Goal: Contribute content: Add original content to the website for others to see

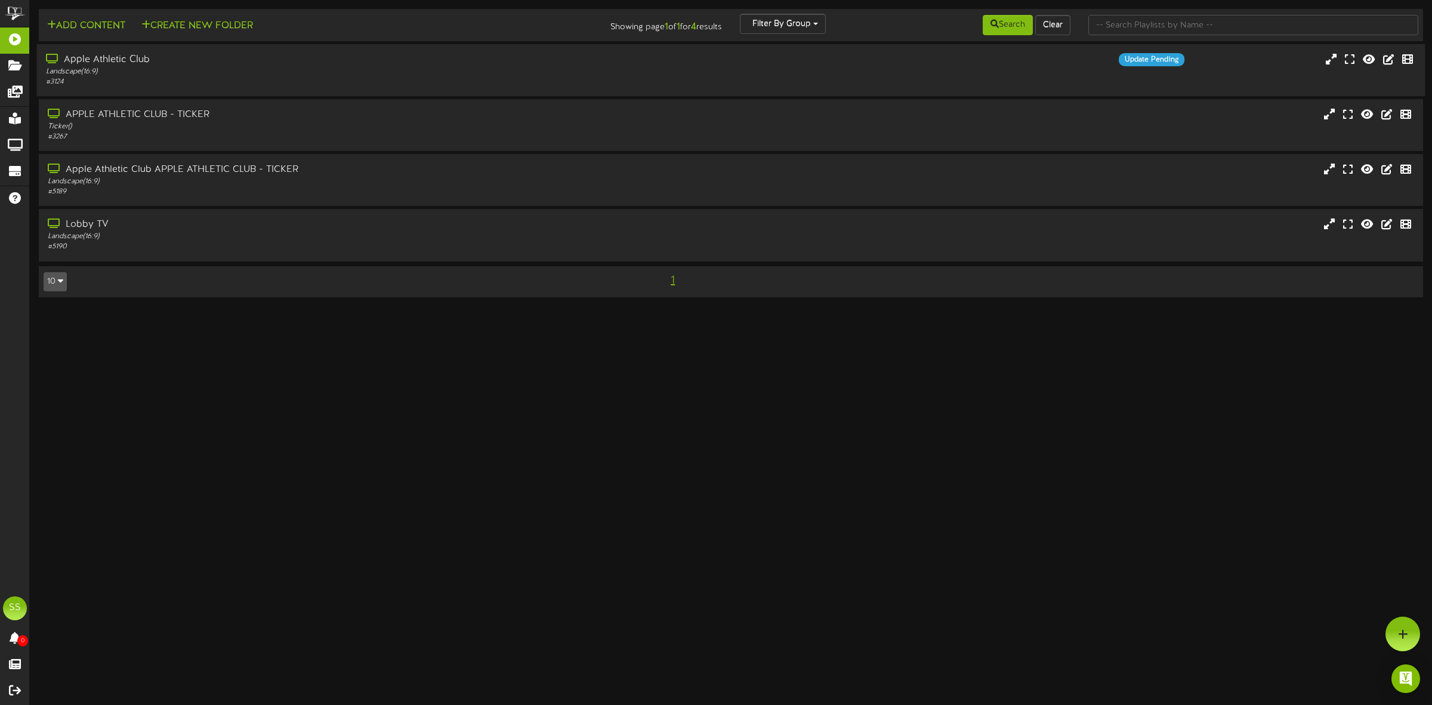
click at [164, 75] on div "Landscape ( 16:9 )" at bounding box center [326, 72] width 560 height 10
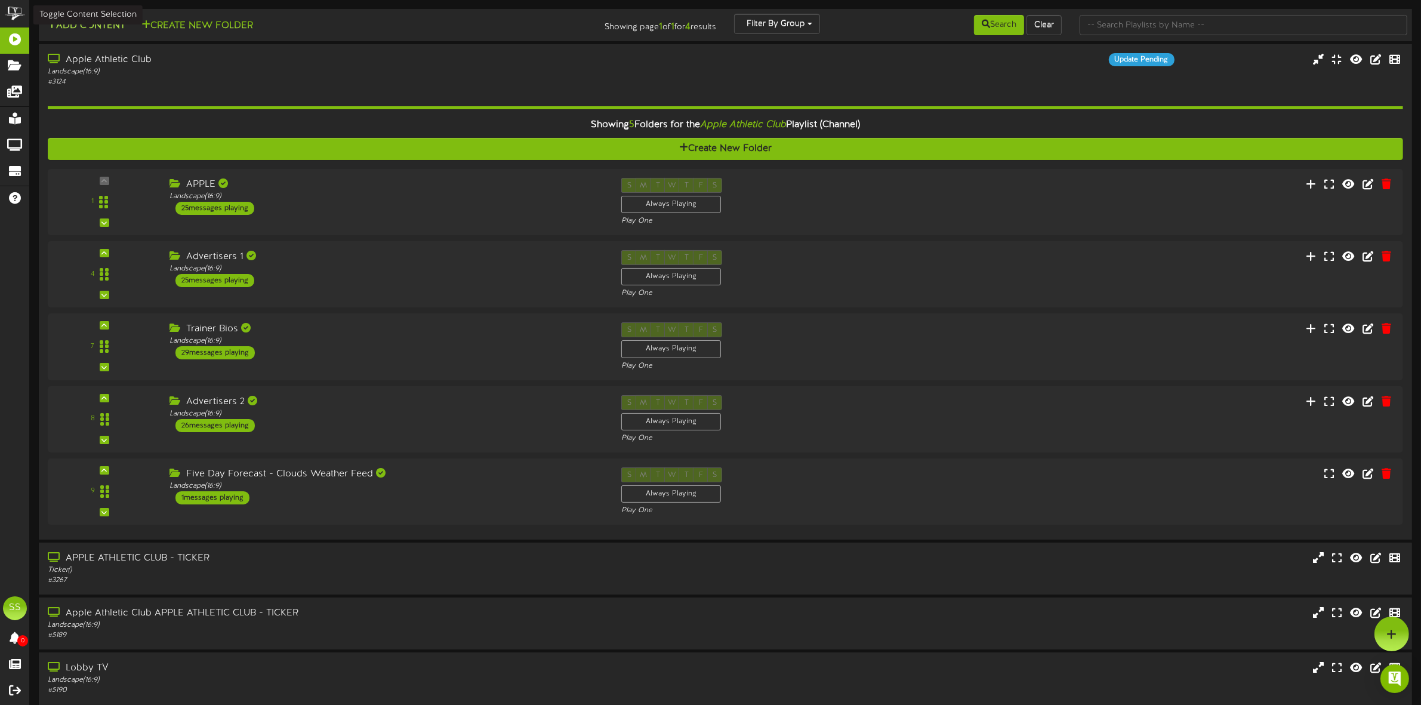
click at [103, 31] on button "Add Content" at bounding box center [86, 25] width 85 height 15
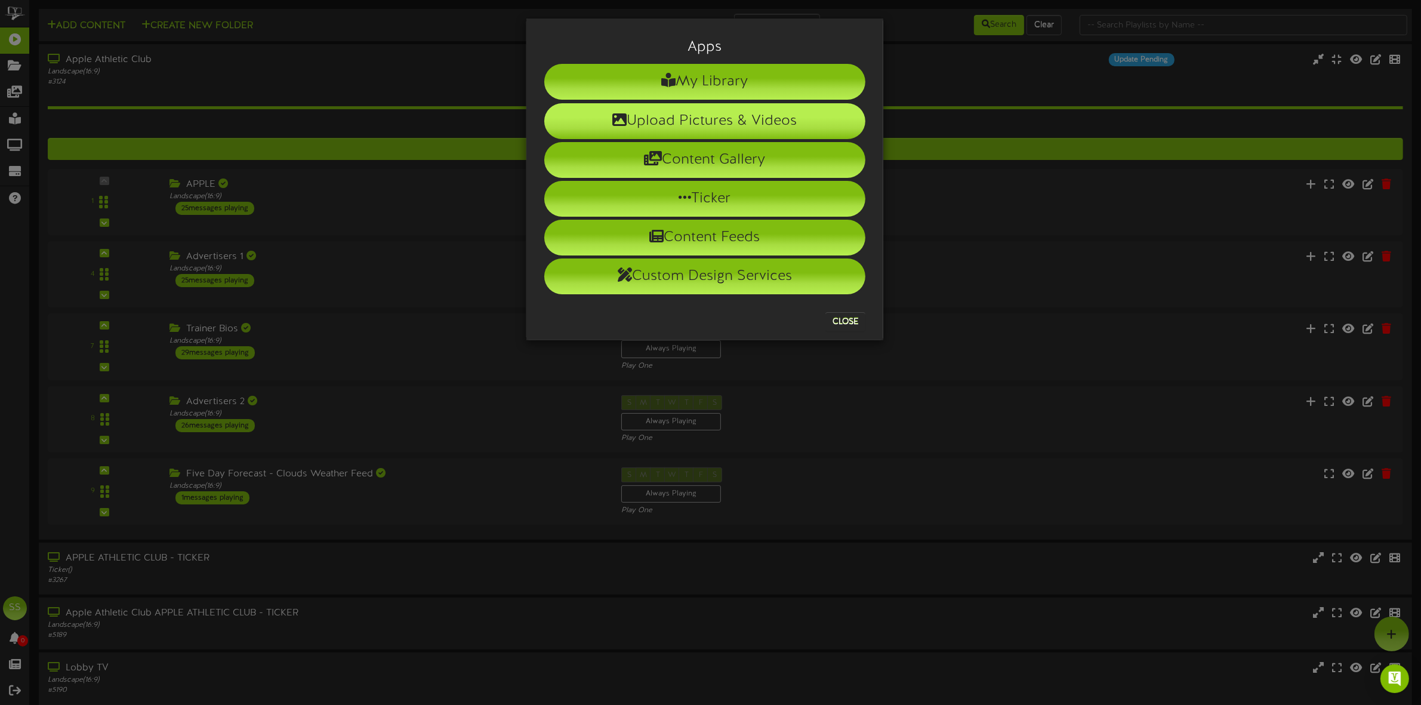
click at [666, 115] on li "Upload Pictures & Videos" at bounding box center [704, 121] width 321 height 36
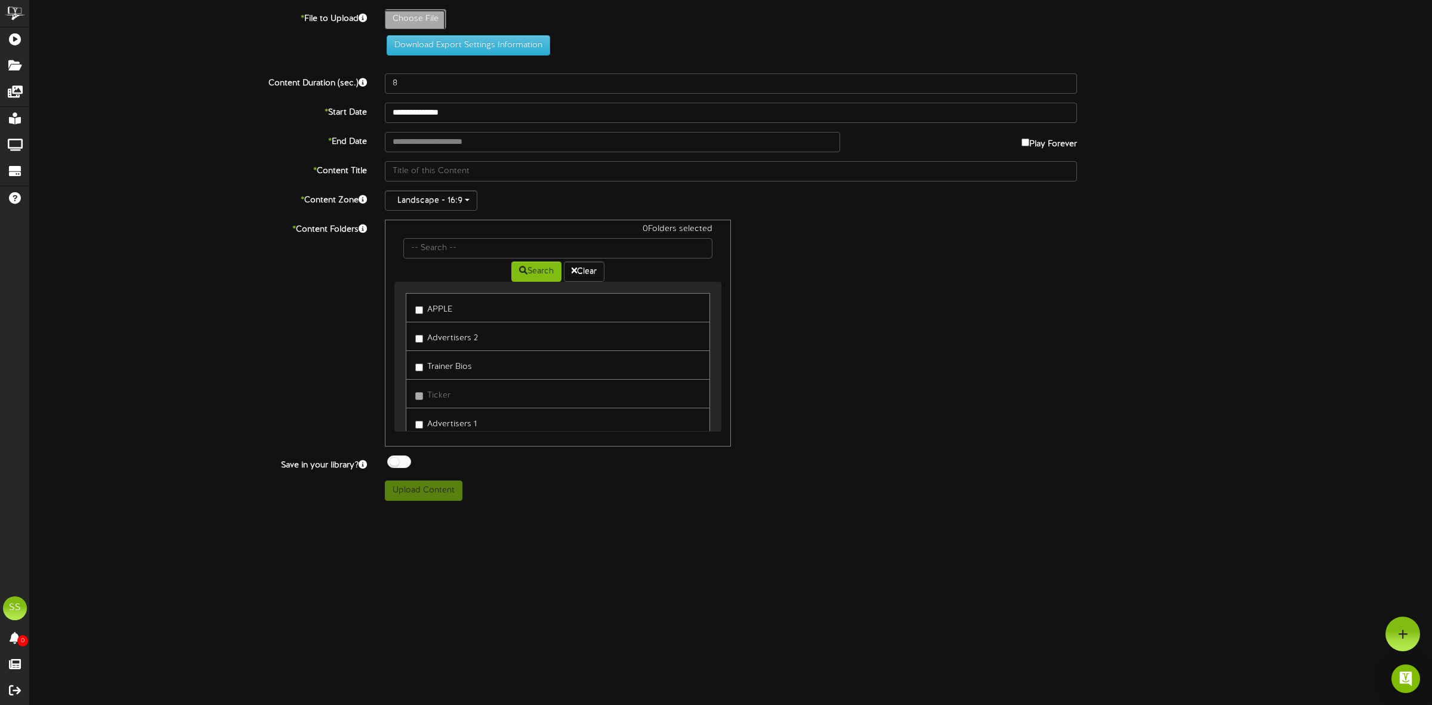
type input "**********"
type input "burlesqueburn-oct232025-revel"
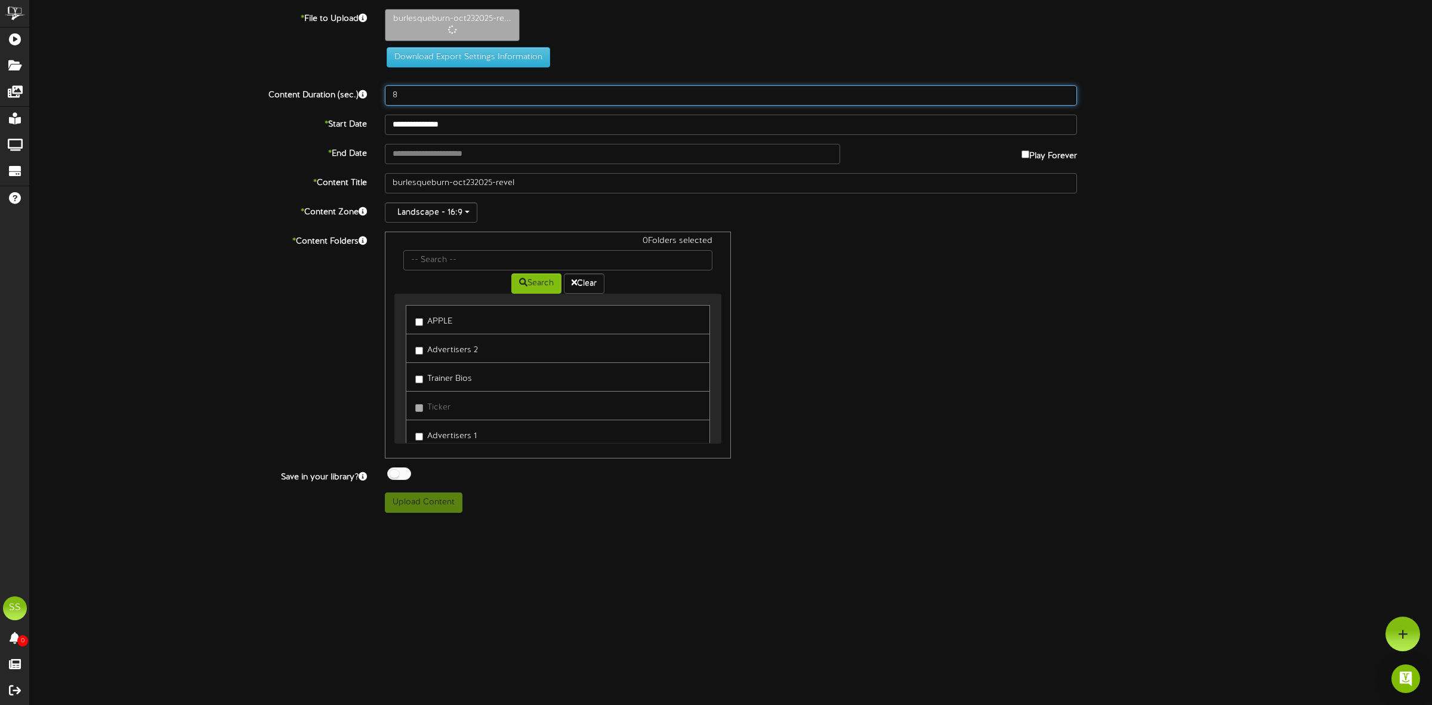
drag, startPoint x: 405, startPoint y: 91, endPoint x: 382, endPoint y: 94, distance: 22.9
click at [382, 94] on div "8" at bounding box center [731, 95] width 710 height 20
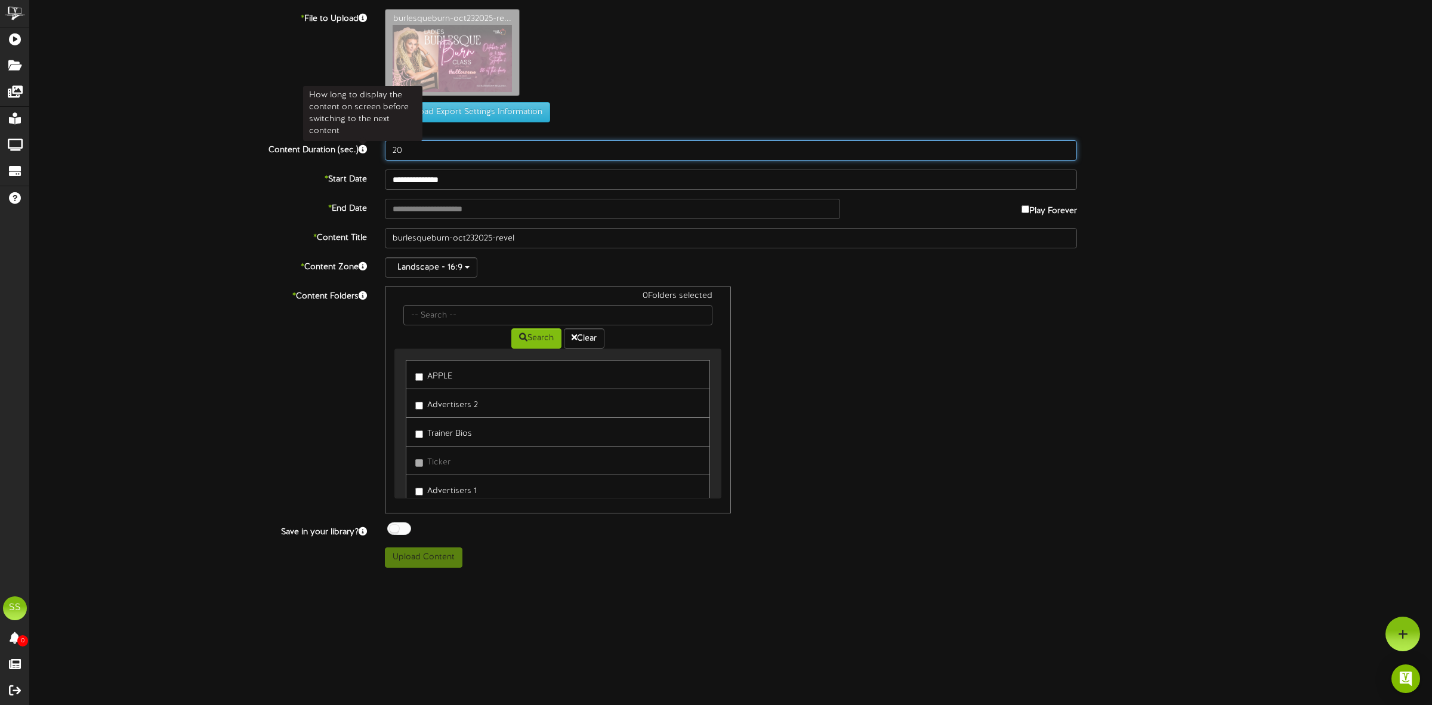
drag, startPoint x: 410, startPoint y: 154, endPoint x: 365, endPoint y: 153, distance: 44.8
click at [365, 153] on div "Content Duration (sec.) 20" at bounding box center [731, 150] width 1420 height 20
type input "30"
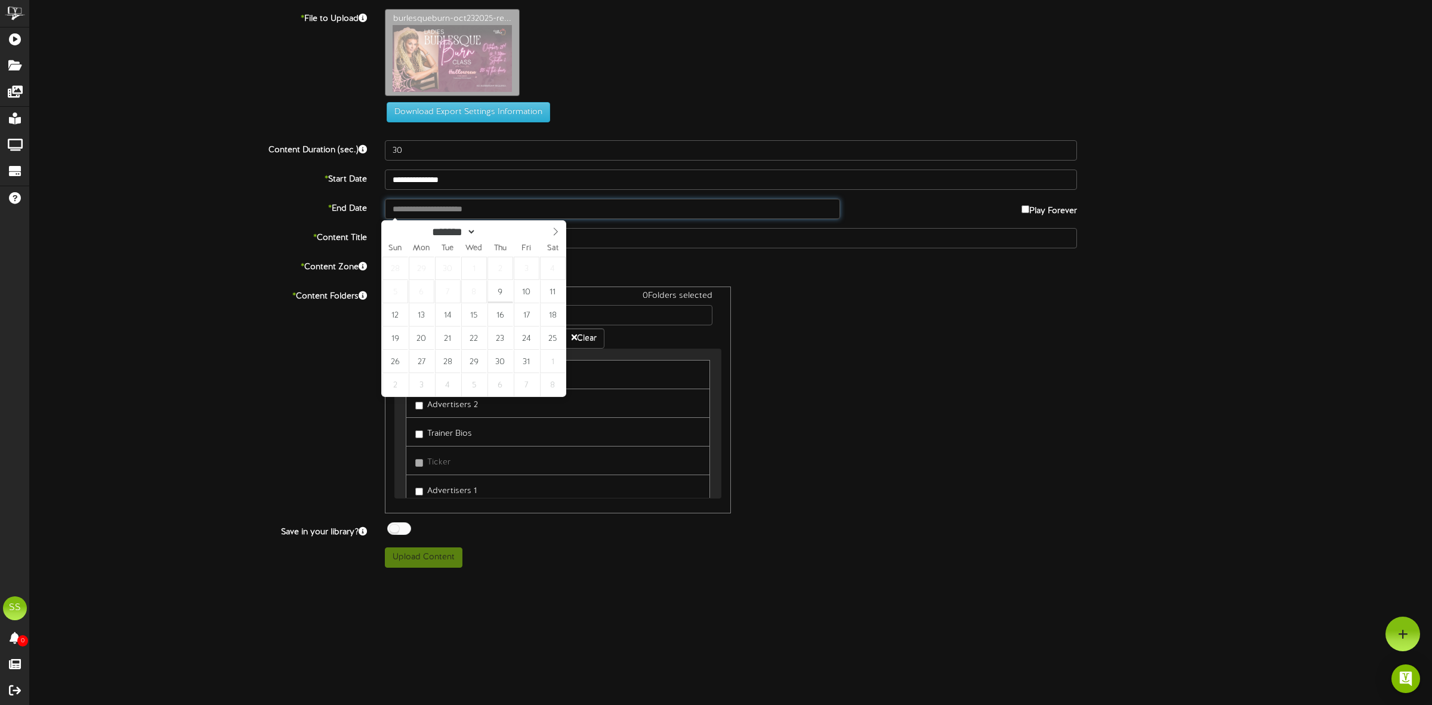
click at [424, 206] on input "text" at bounding box center [612, 209] width 455 height 20
type input "**********"
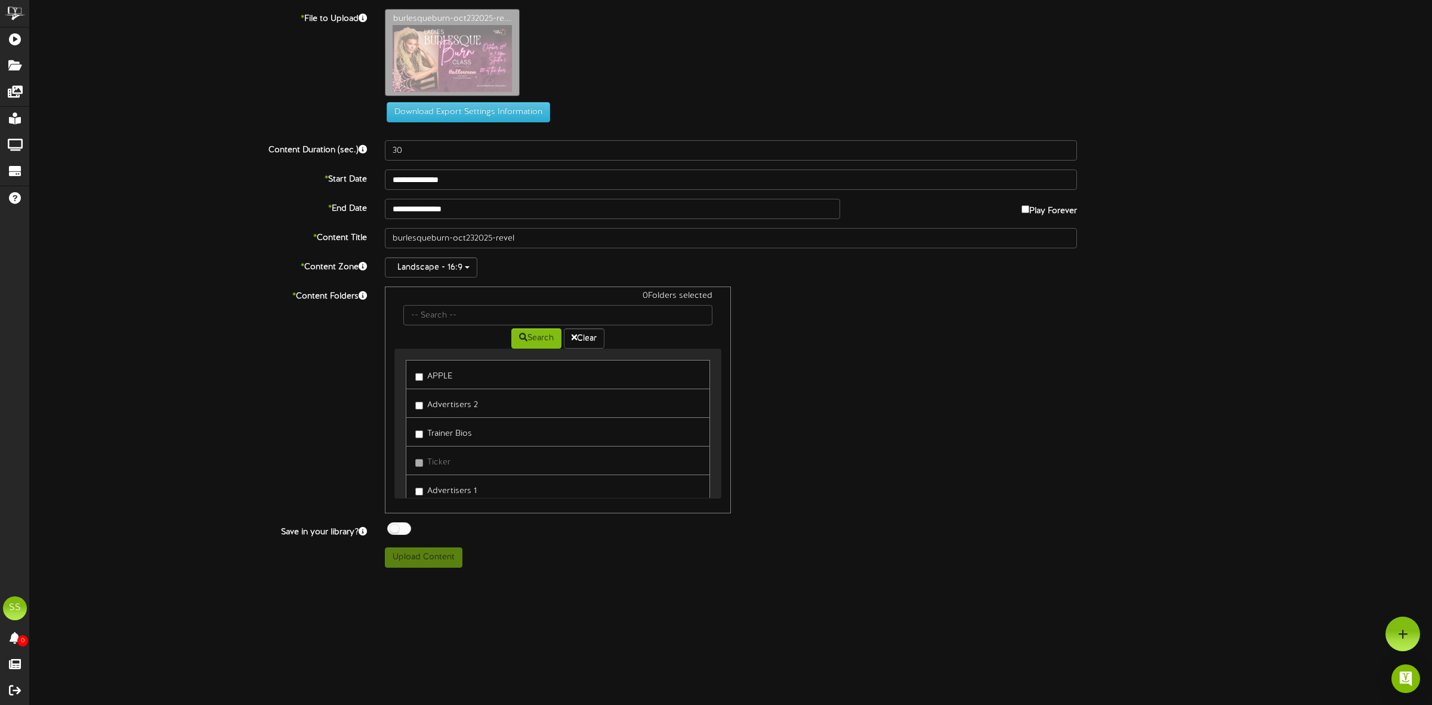
click at [436, 376] on label "APPLE" at bounding box center [433, 374] width 37 height 16
click at [403, 533] on div at bounding box center [399, 528] width 24 height 13
click at [436, 565] on button "Upload Content" at bounding box center [424, 557] width 78 height 20
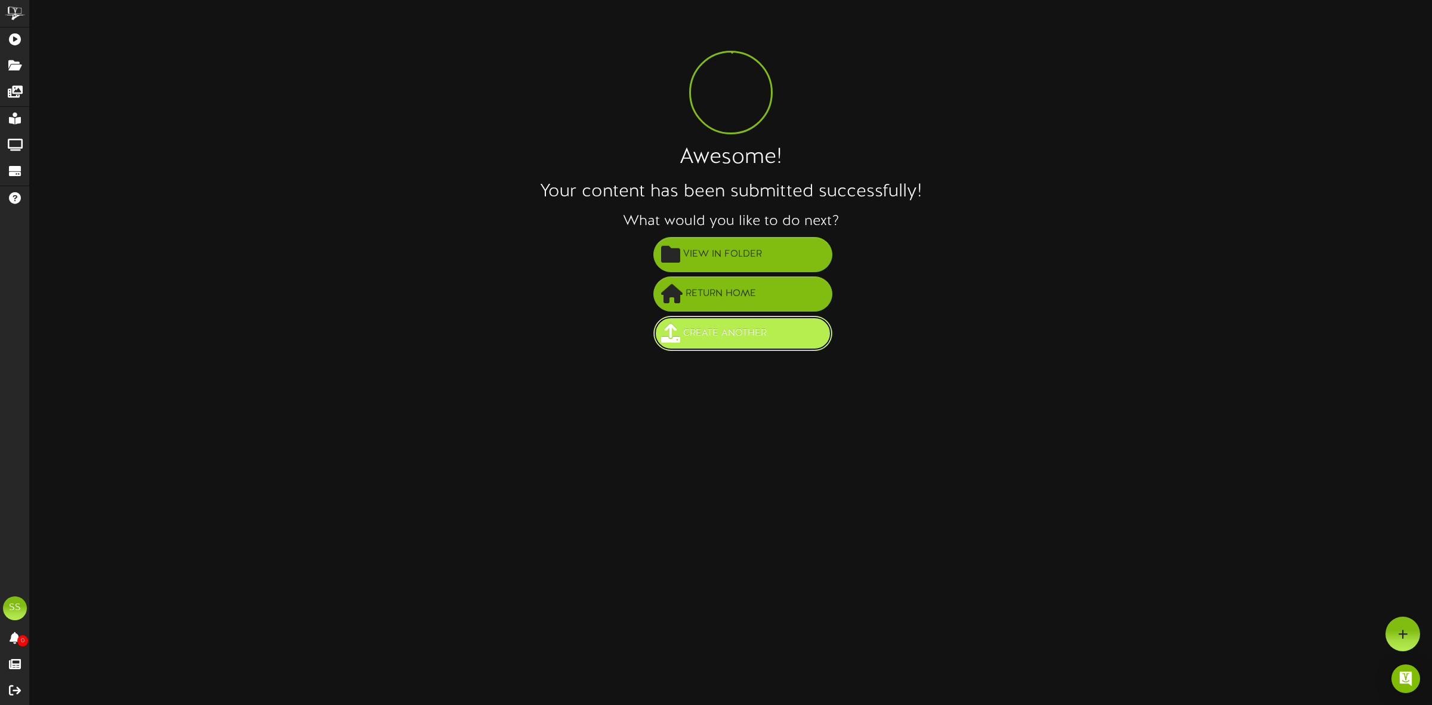
click at [701, 326] on span "Create Another" at bounding box center [725, 333] width 90 height 20
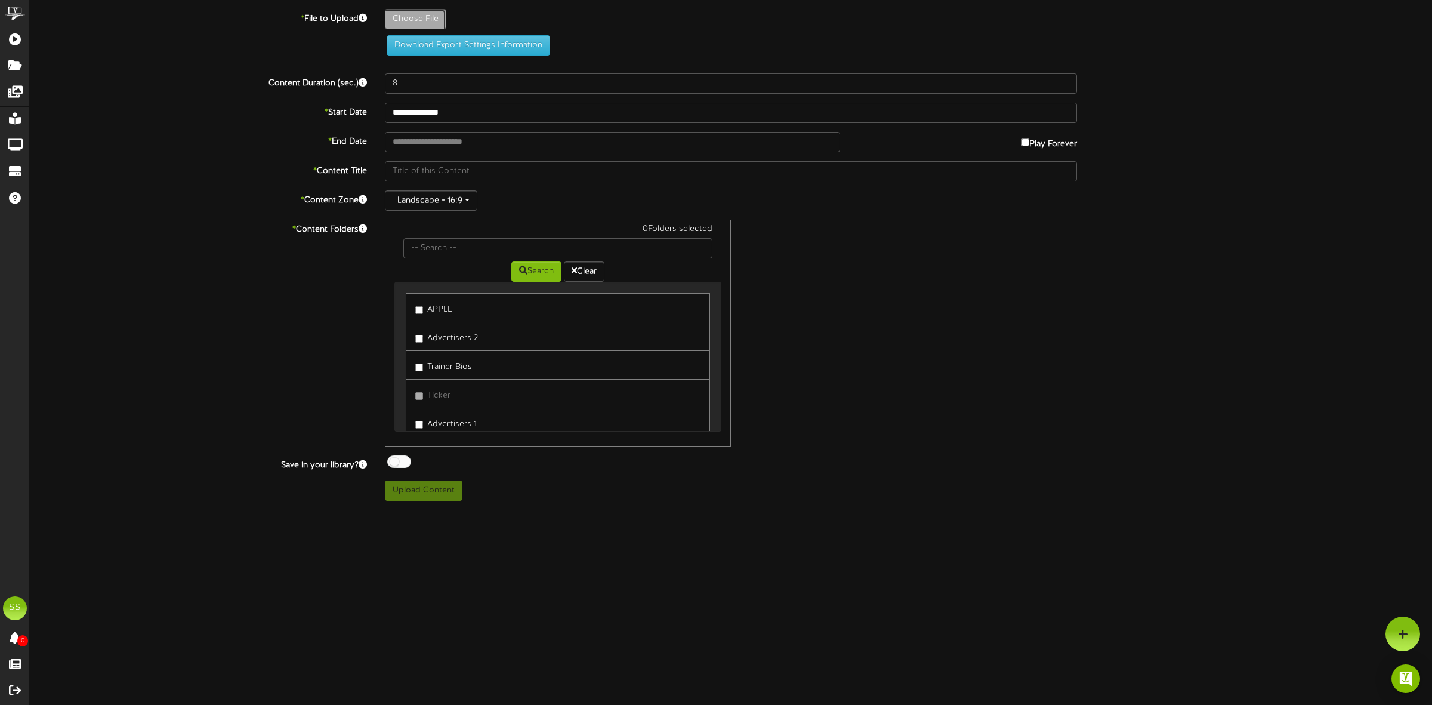
type input "**********"
type input "burlesqueburn-oct232025-revel"
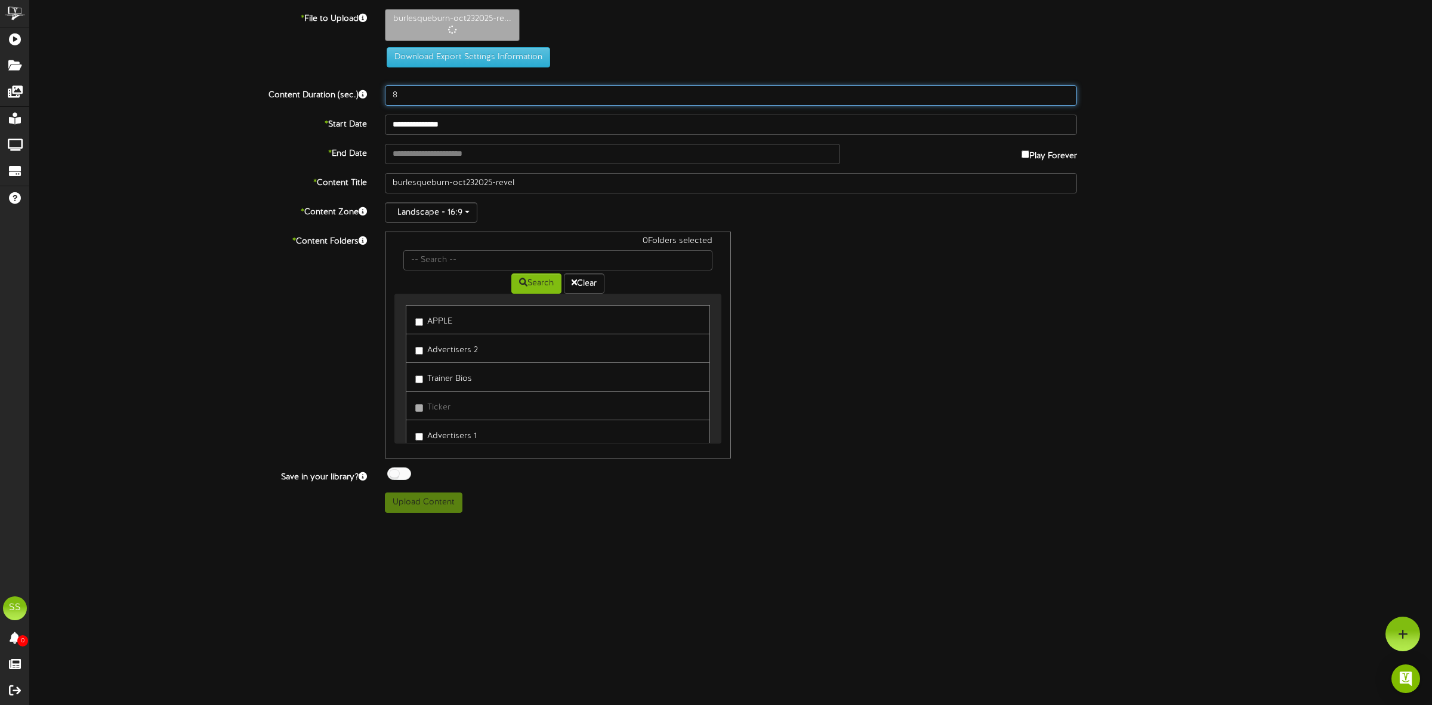
drag, startPoint x: 413, startPoint y: 97, endPoint x: 368, endPoint y: 94, distance: 44.9
click at [368, 94] on div "Content Duration (sec.) 8" at bounding box center [731, 95] width 1420 height 20
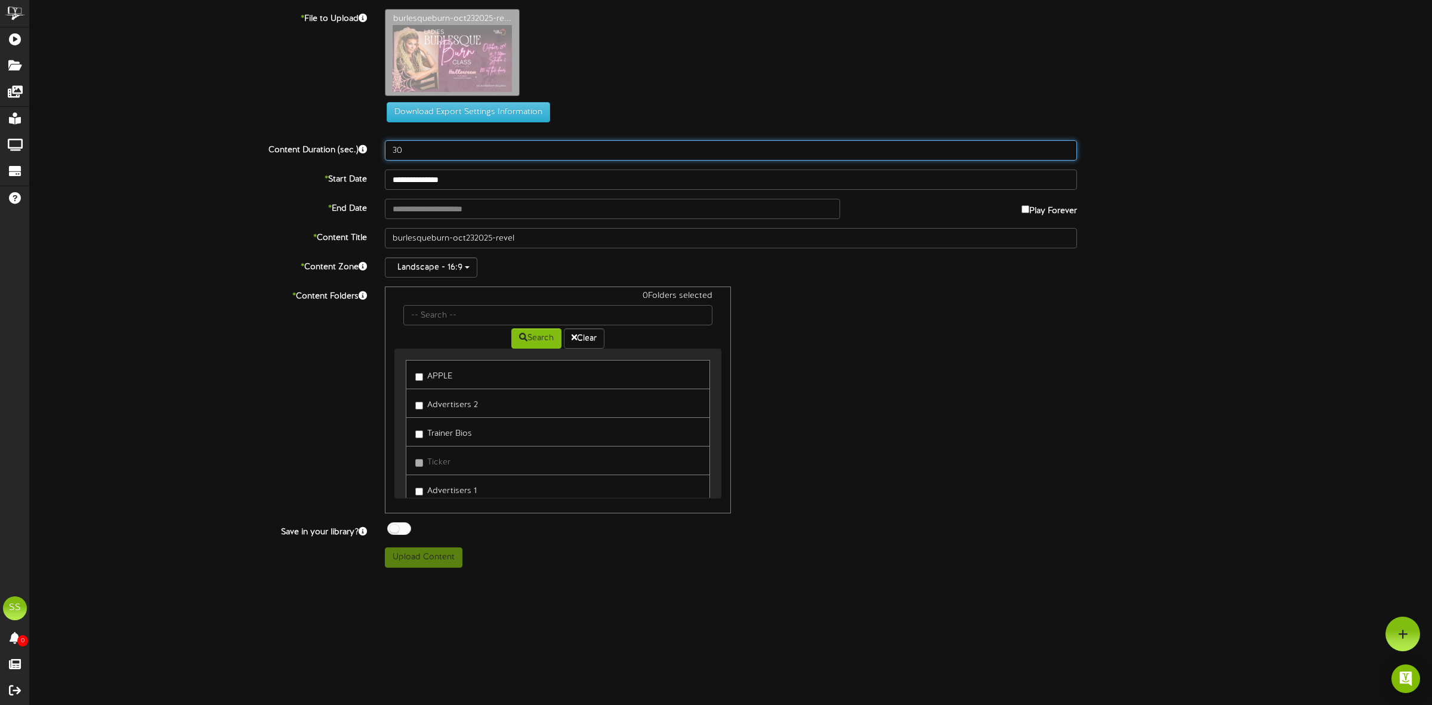
type input "30"
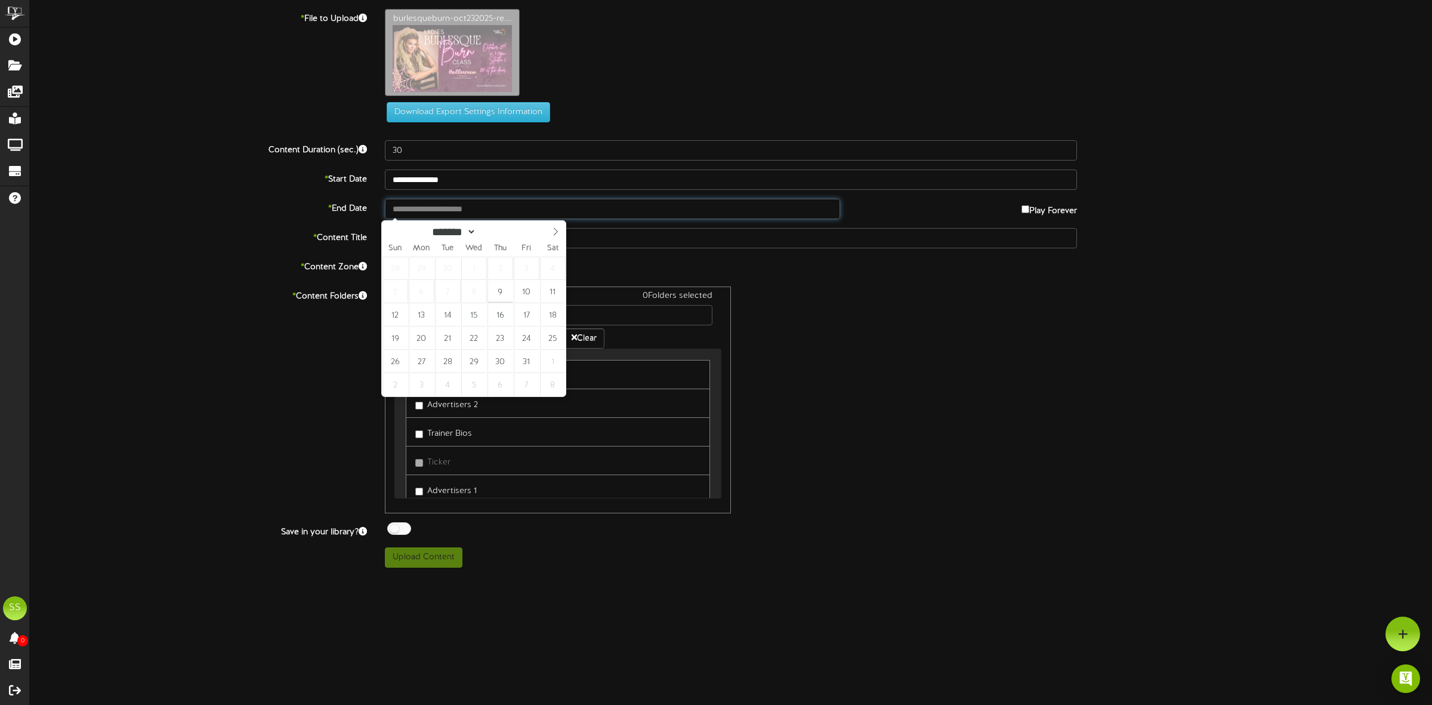
click at [416, 206] on input "text" at bounding box center [612, 209] width 455 height 20
type input "**********"
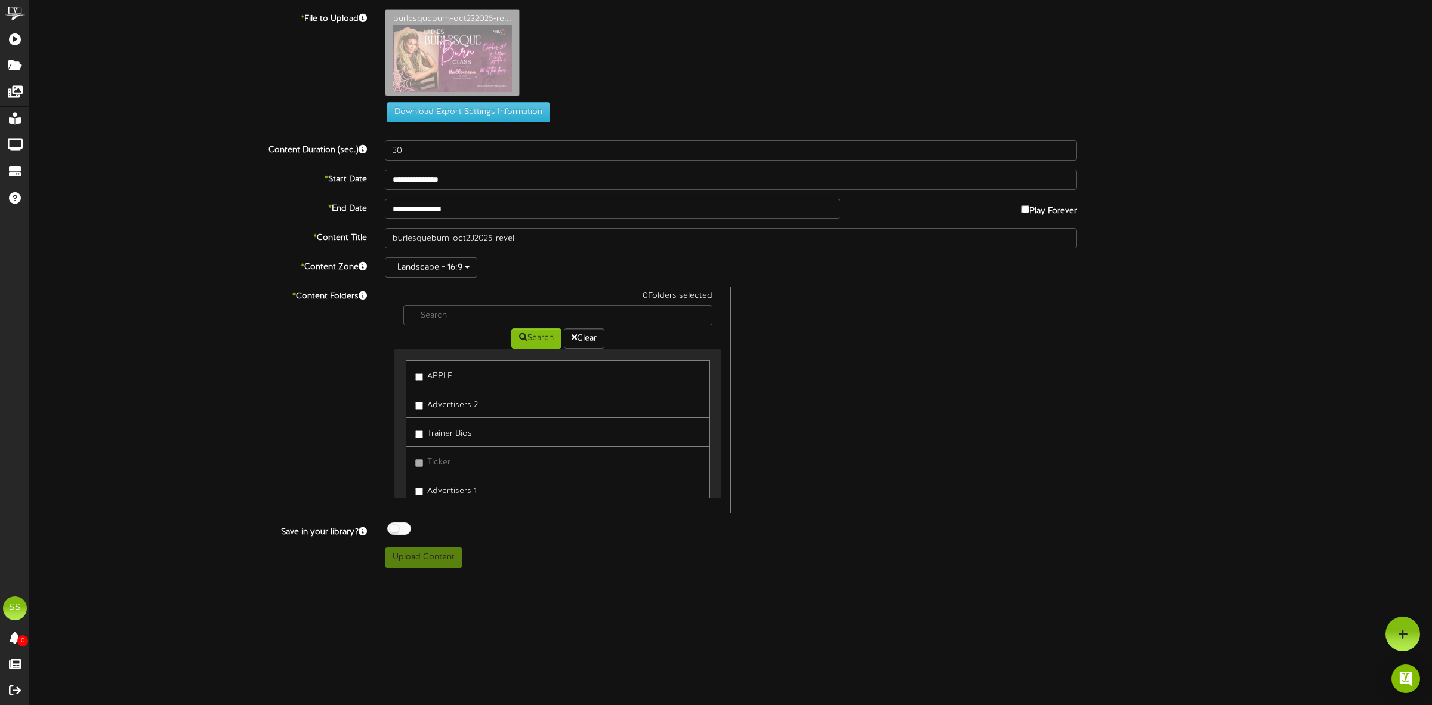
click at [443, 378] on label "APPLE" at bounding box center [433, 374] width 37 height 16
click at [404, 535] on div at bounding box center [399, 528] width 24 height 13
click at [422, 567] on button "Upload Content" at bounding box center [424, 557] width 78 height 20
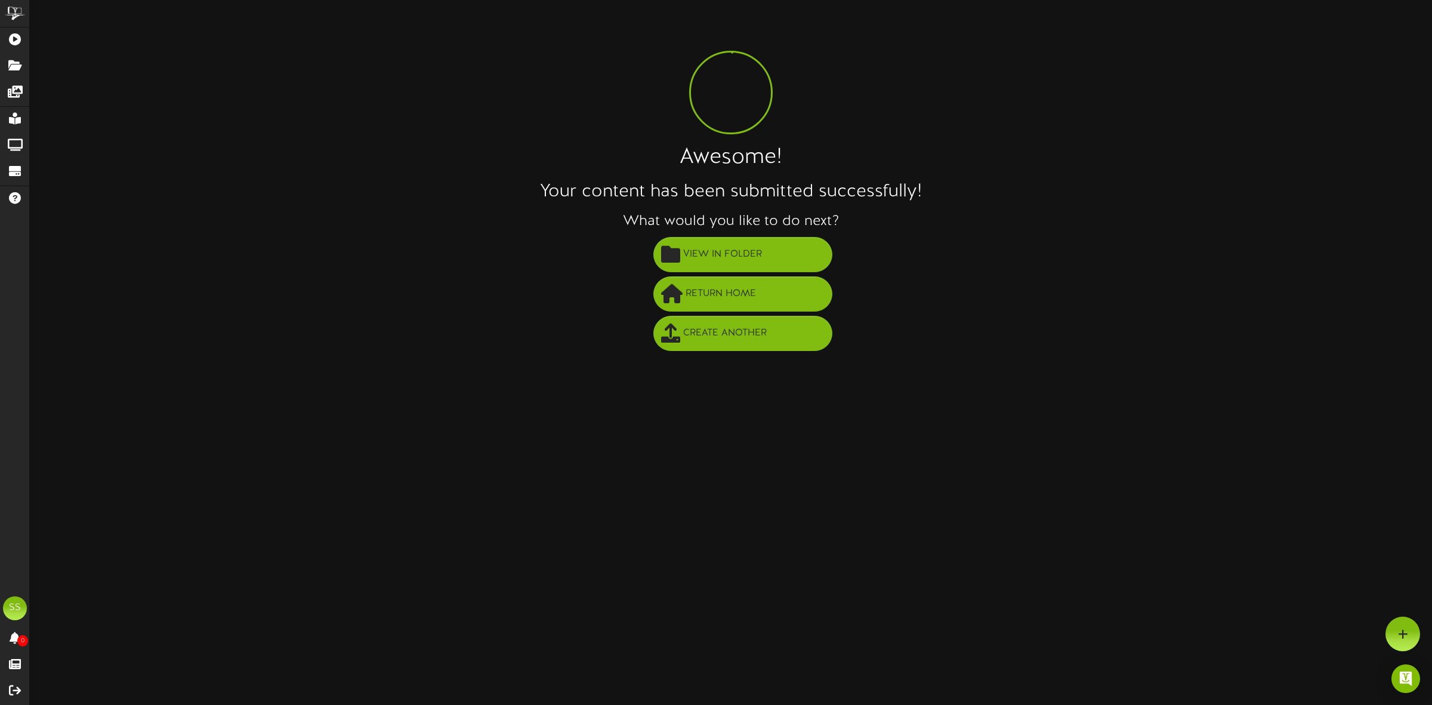
click at [731, 236] on li "View in Folder" at bounding box center [743, 254] width 1378 height 39
click at [711, 257] on span "View in Folder" at bounding box center [722, 255] width 85 height 20
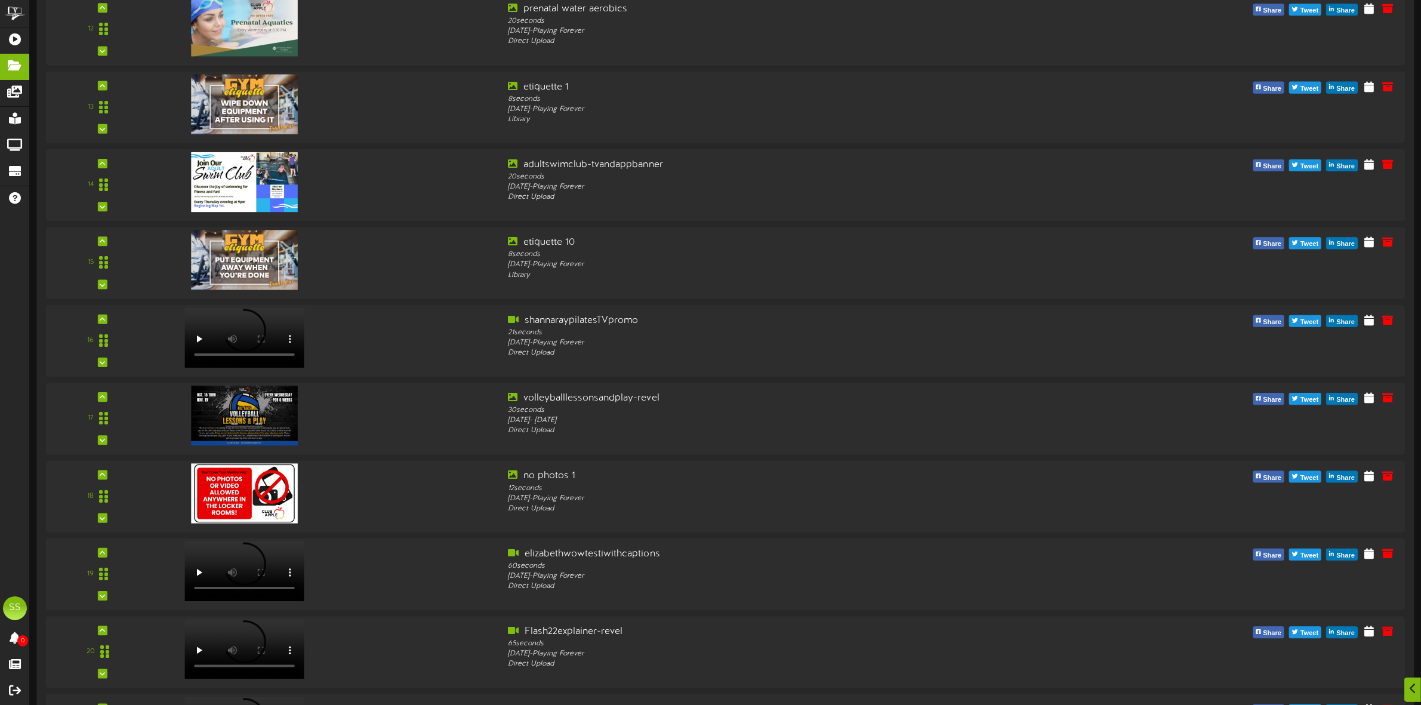
scroll to position [1586, 0]
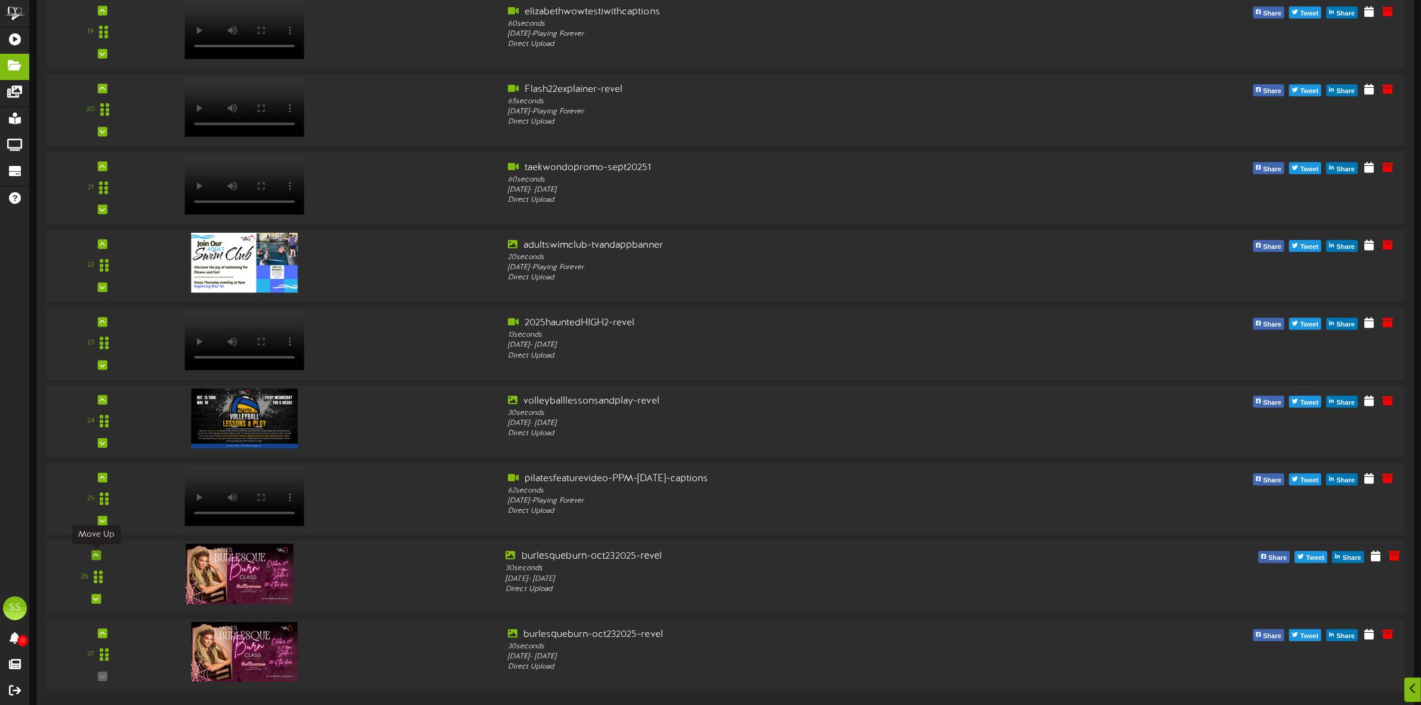
click at [95, 556] on icon at bounding box center [96, 555] width 5 height 6
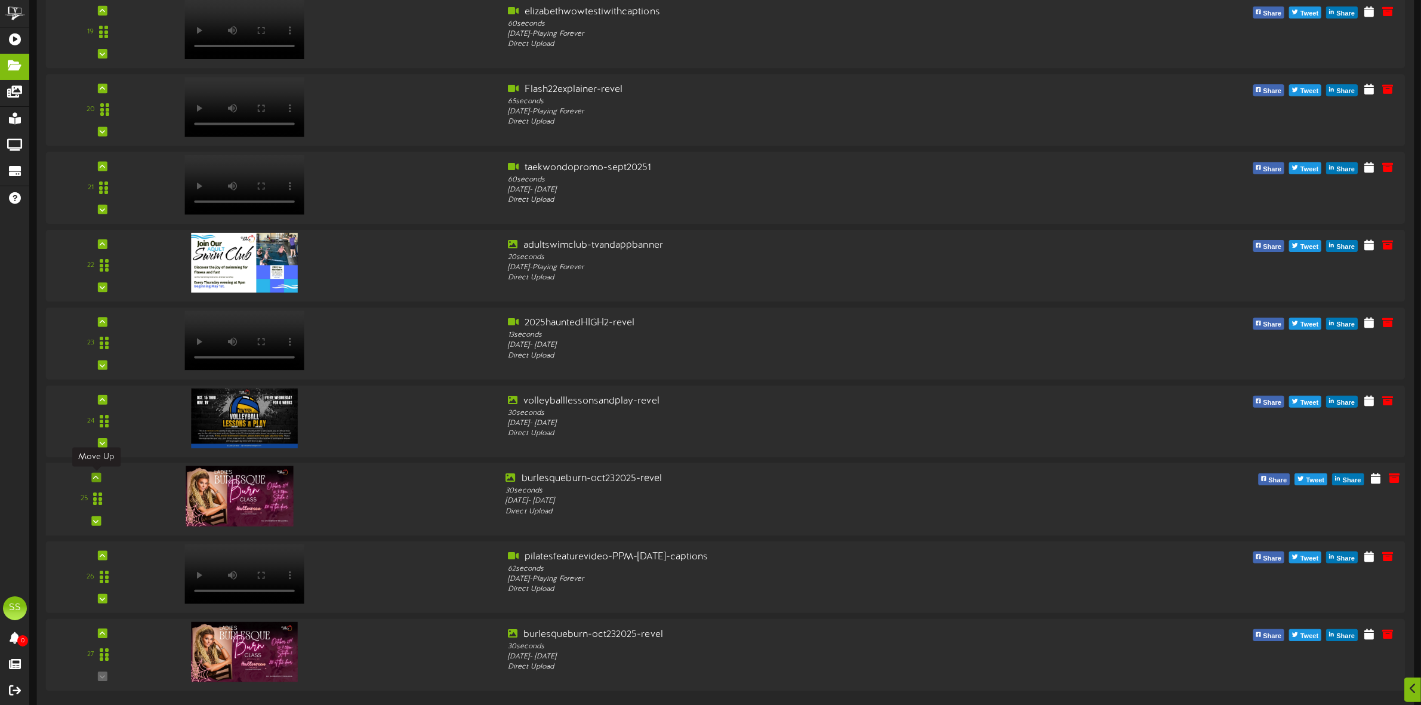
click at [91, 476] on div at bounding box center [96, 478] width 10 height 10
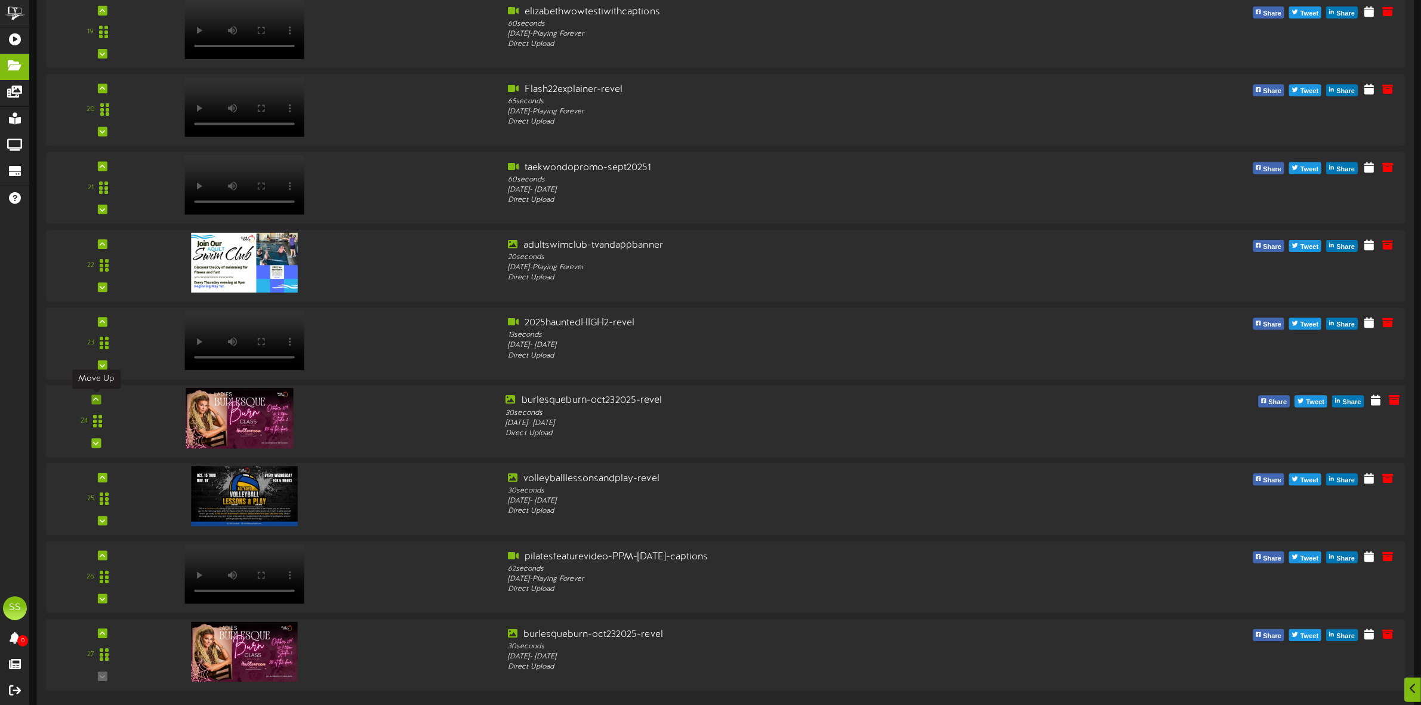
click at [96, 398] on icon at bounding box center [96, 400] width 5 height 6
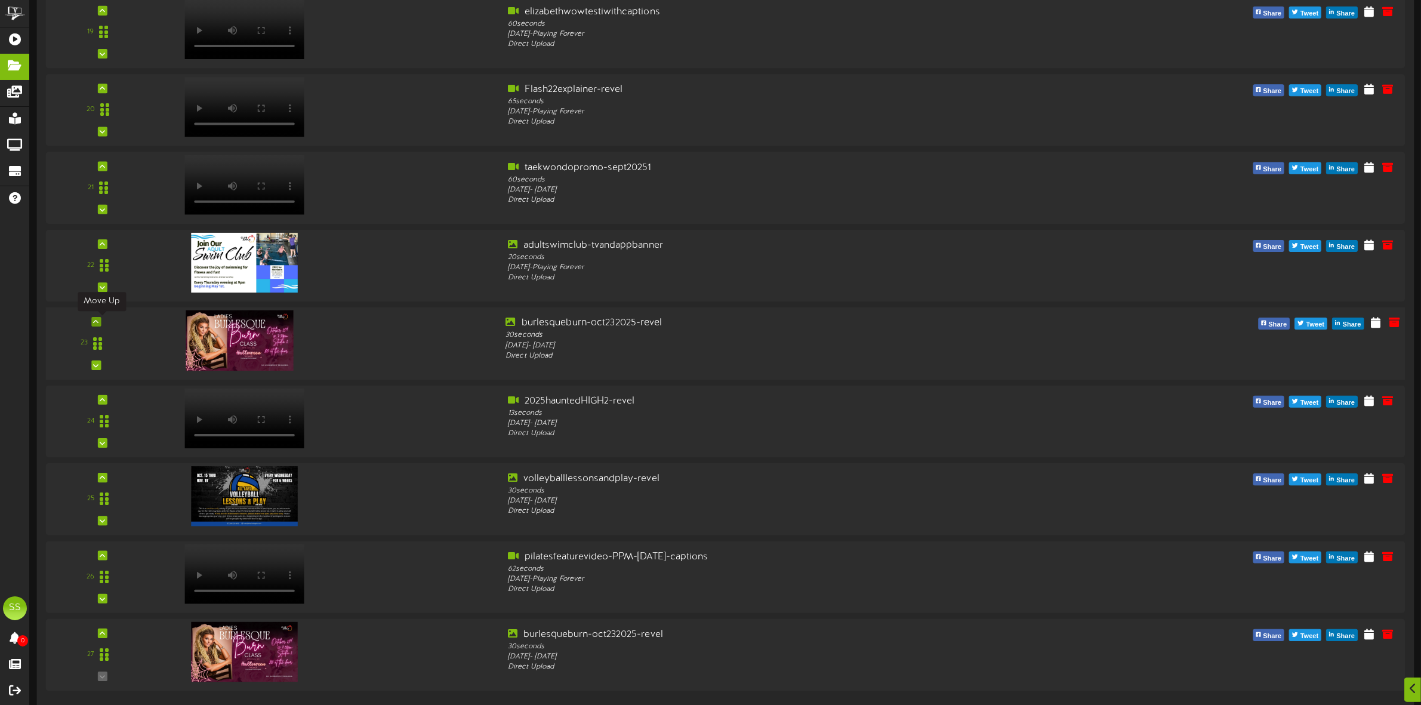
click at [95, 322] on icon at bounding box center [96, 322] width 5 height 6
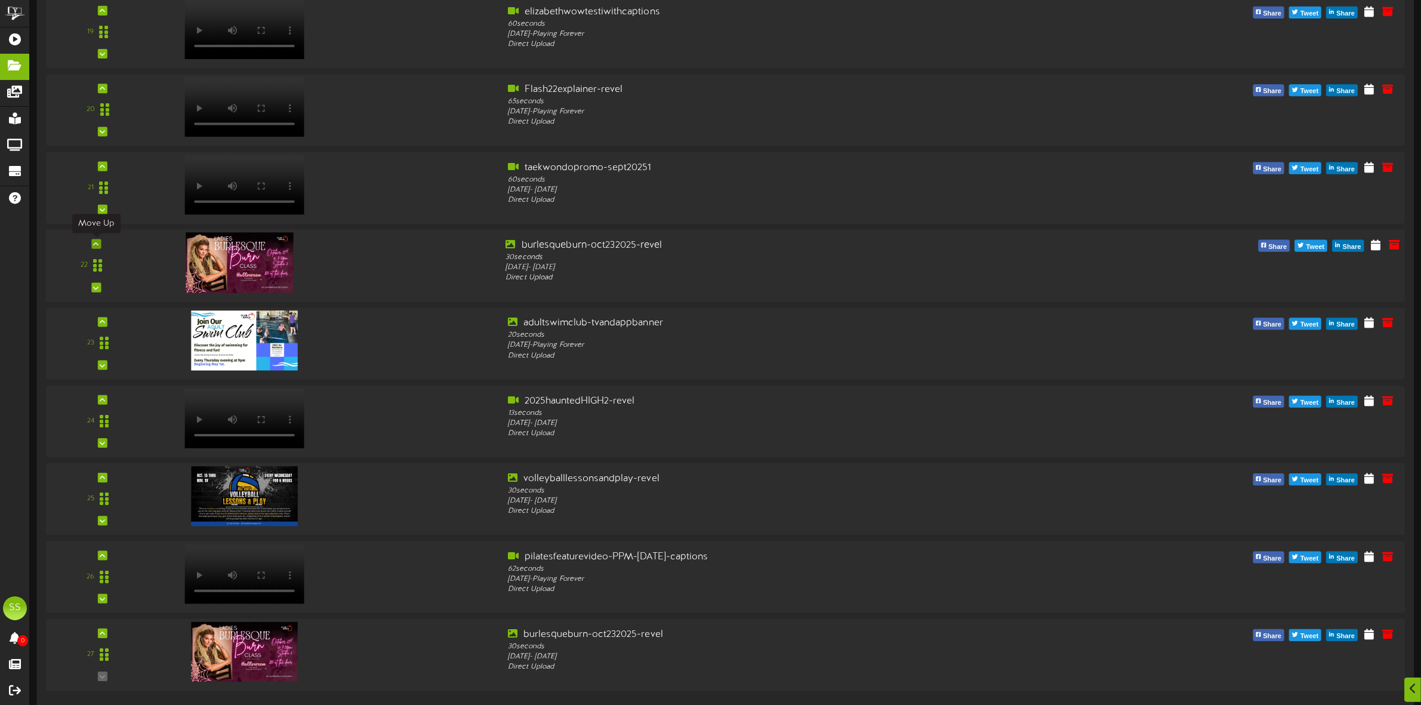
click at [94, 242] on icon at bounding box center [96, 244] width 5 height 6
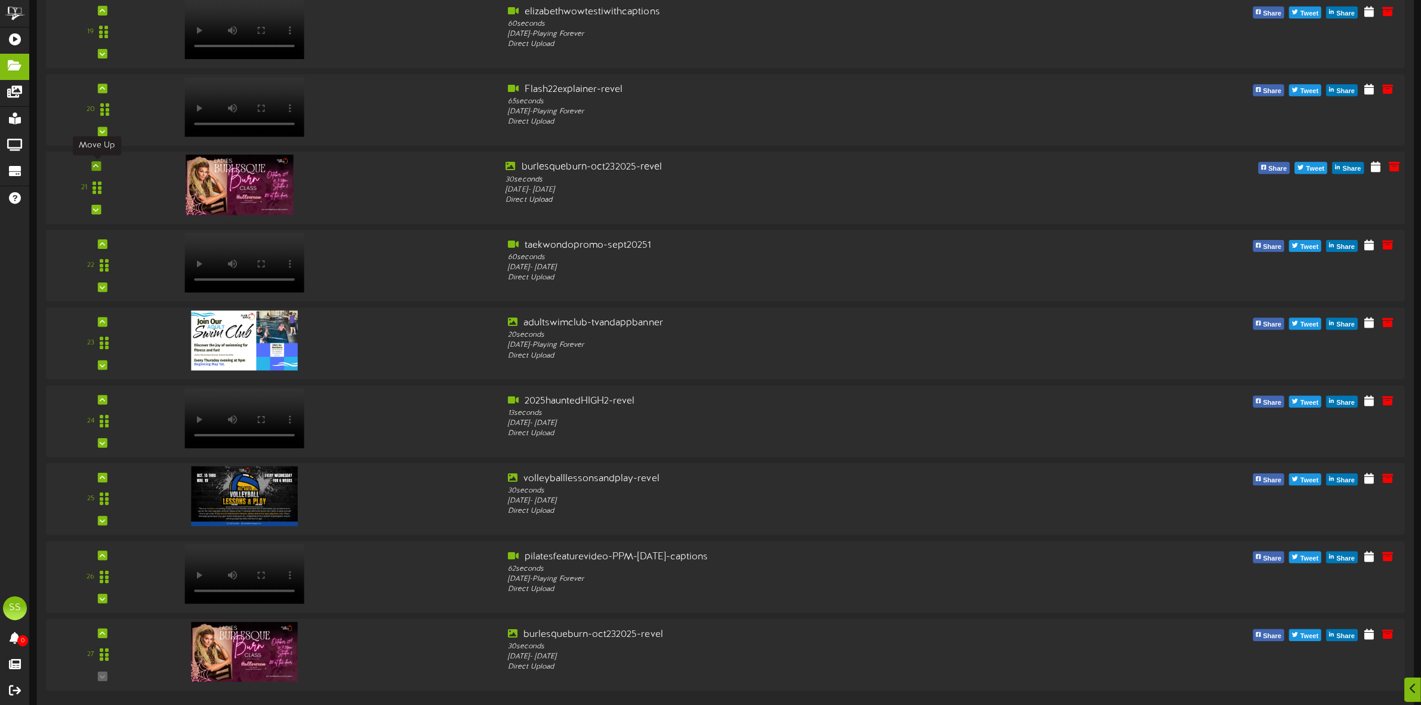
click at [98, 168] on icon at bounding box center [96, 166] width 5 height 6
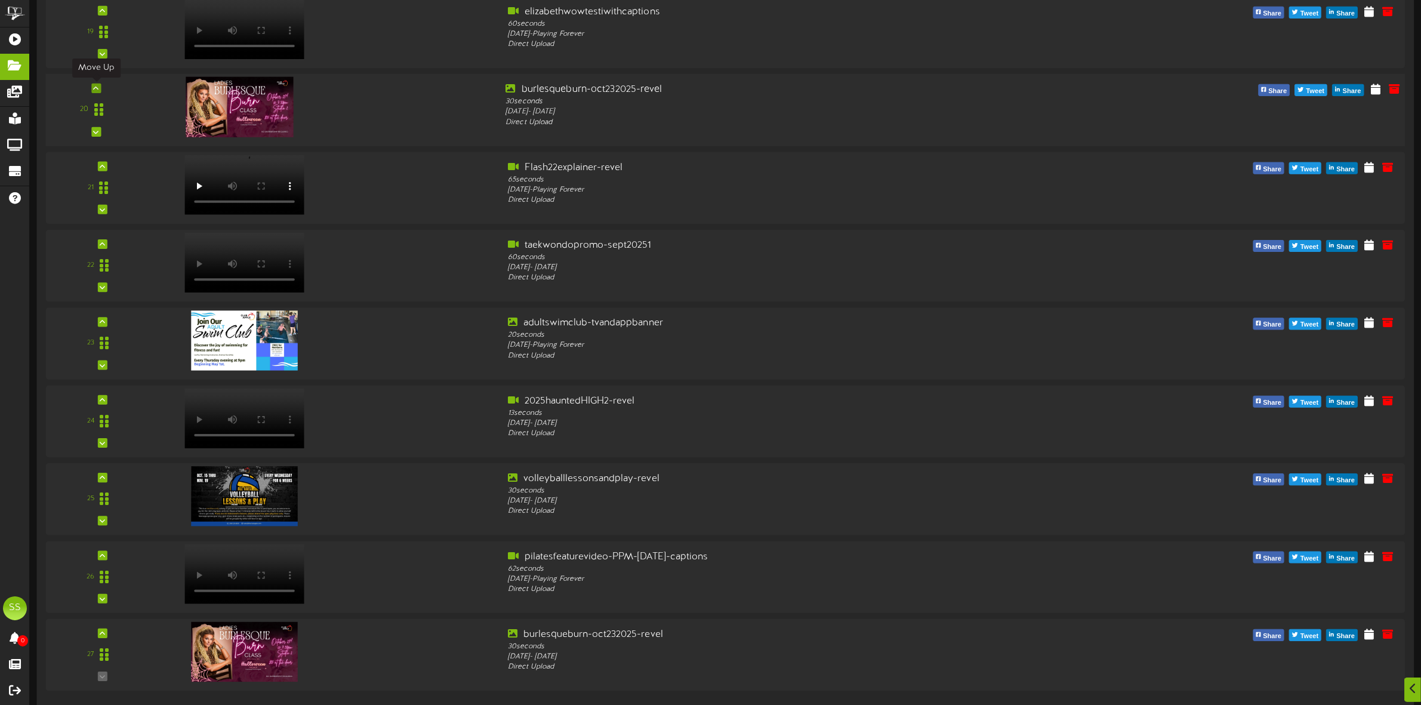
click at [96, 91] on icon at bounding box center [96, 88] width 5 height 6
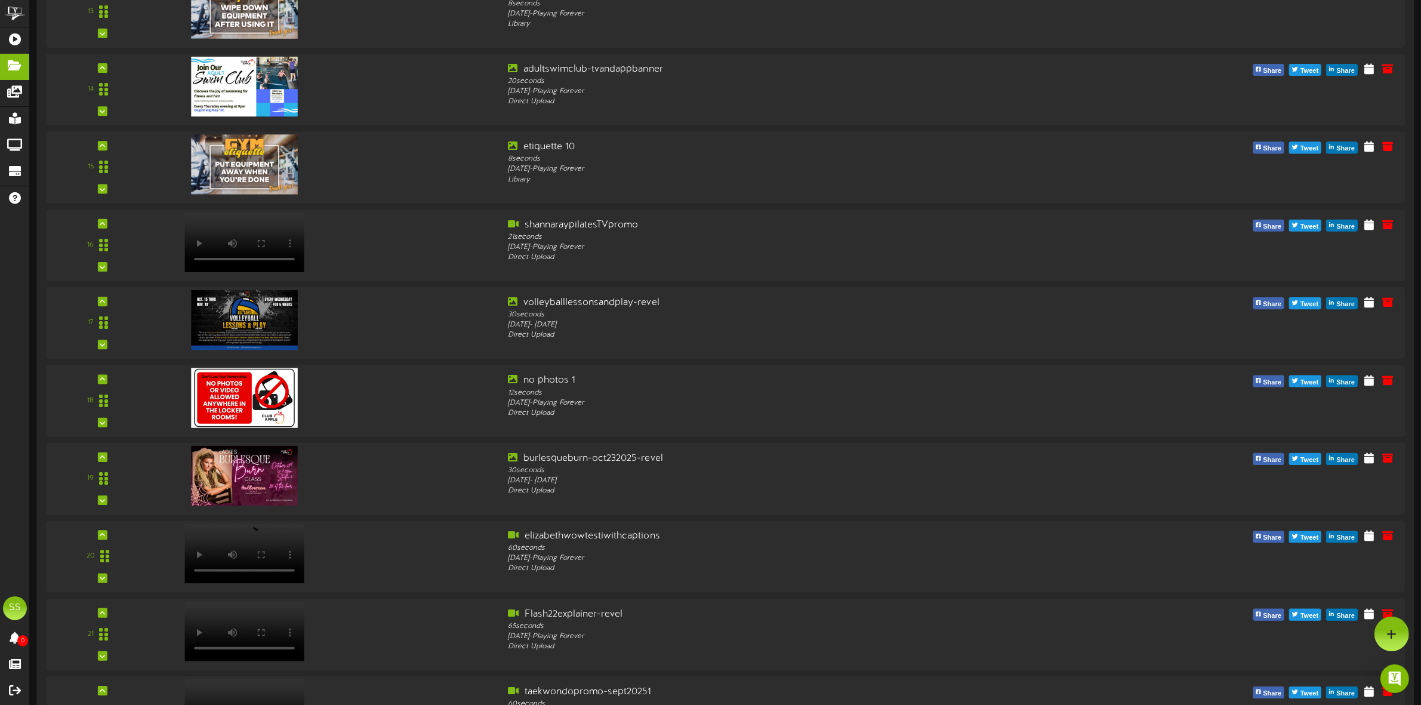
scroll to position [1136, 0]
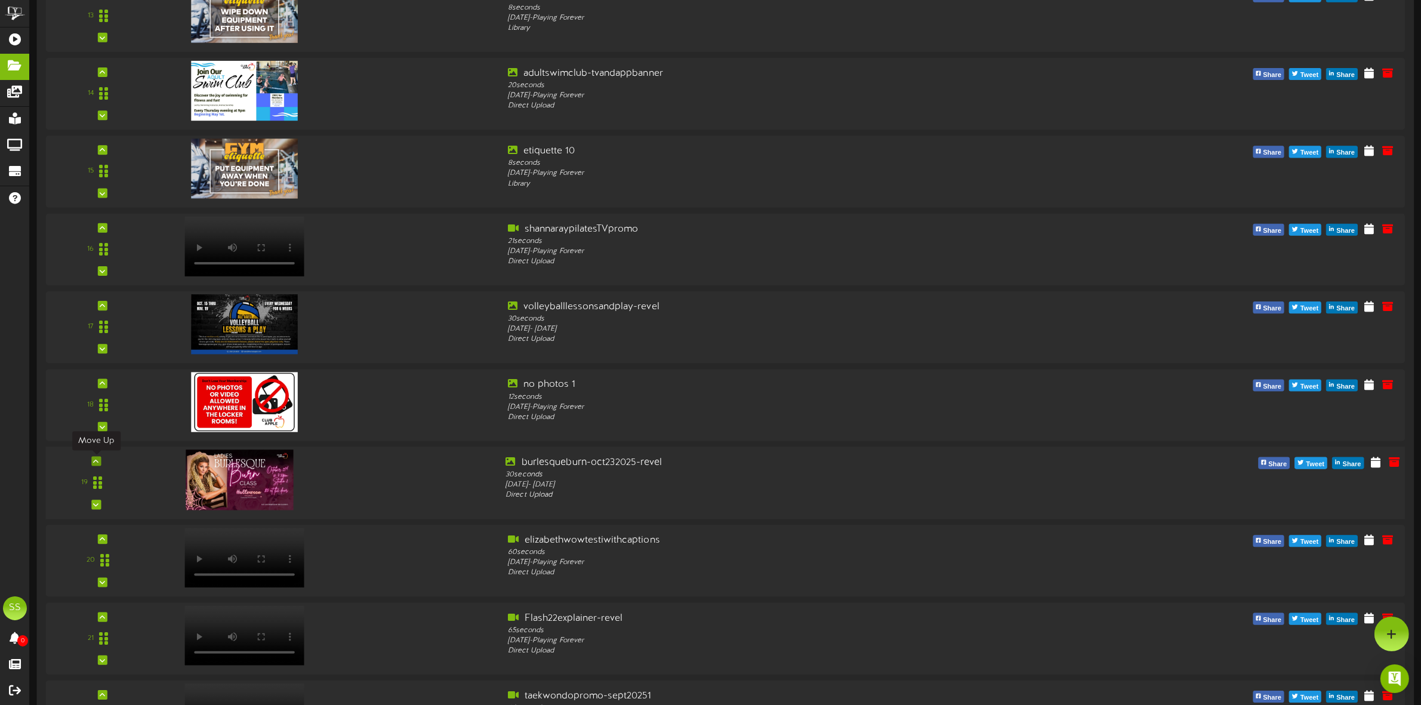
click at [96, 461] on icon at bounding box center [96, 461] width 5 height 6
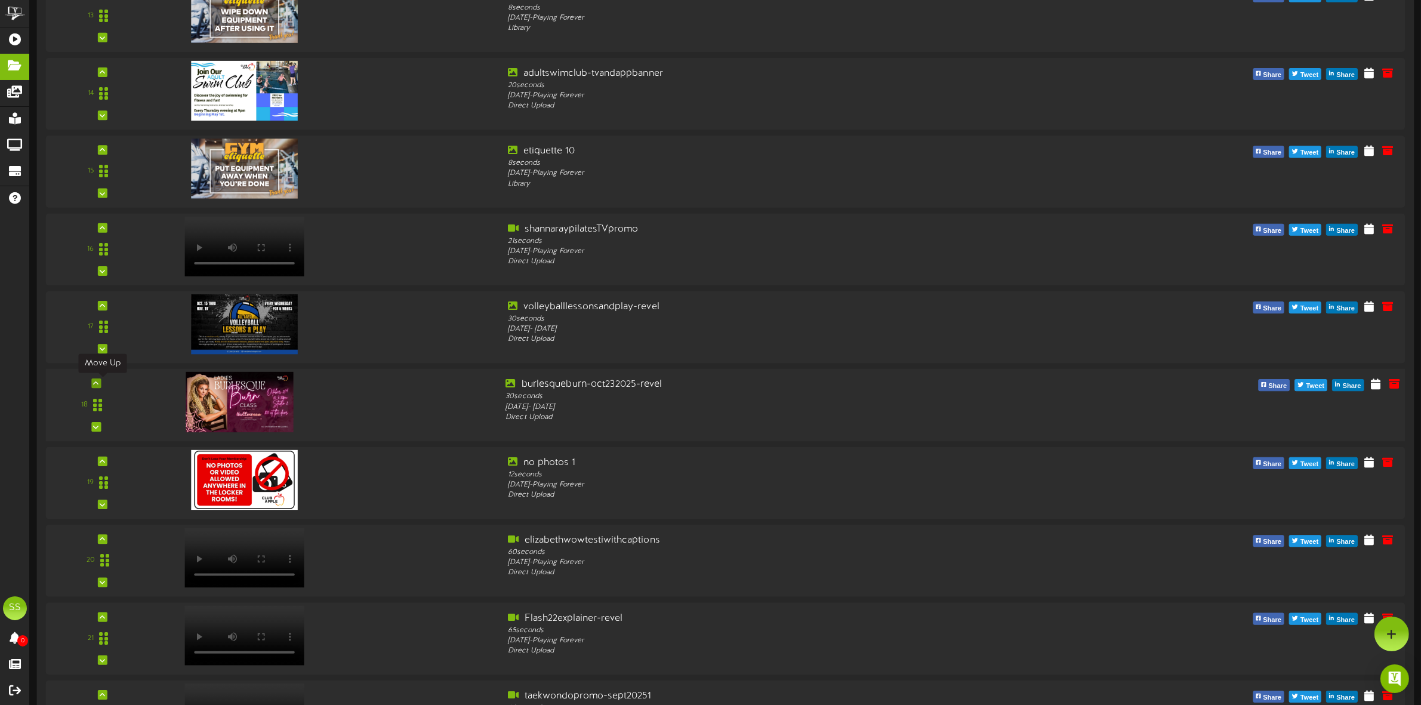
click at [98, 383] on icon at bounding box center [96, 383] width 5 height 6
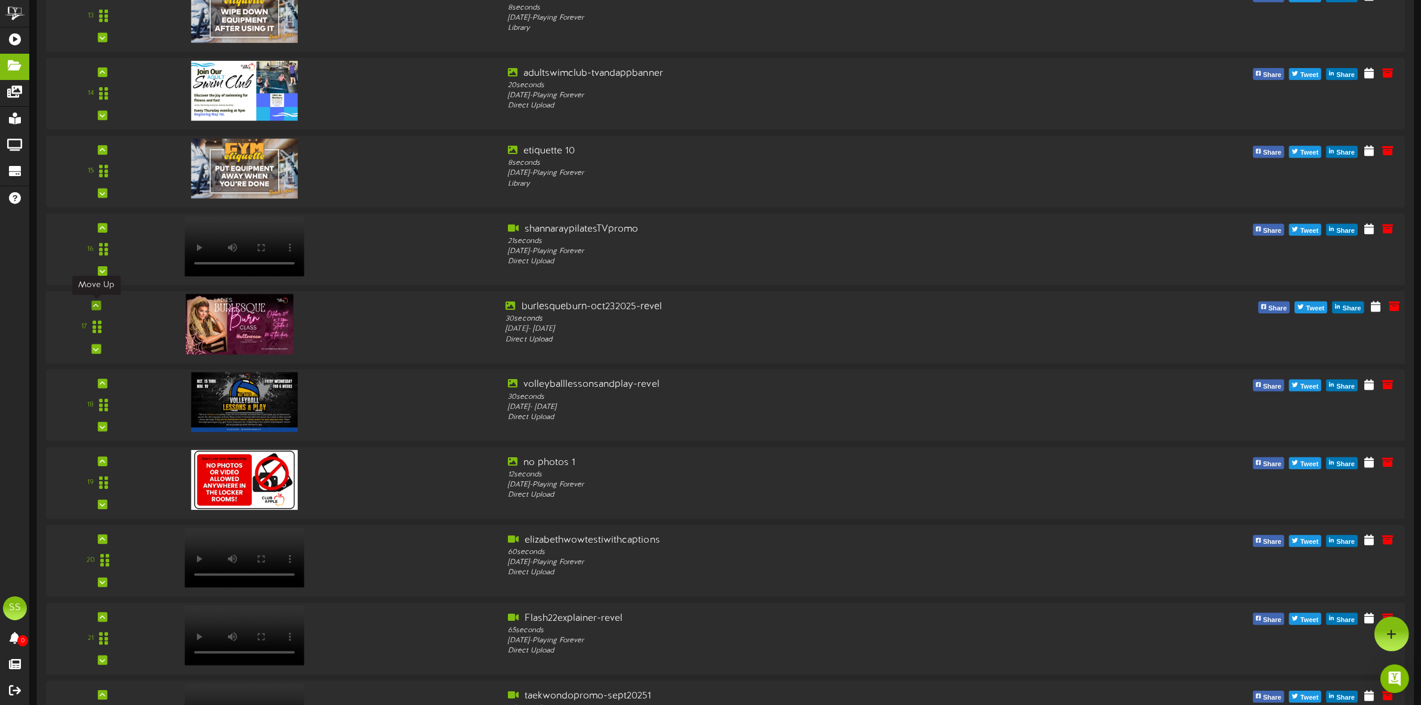
click at [95, 306] on icon at bounding box center [96, 306] width 5 height 6
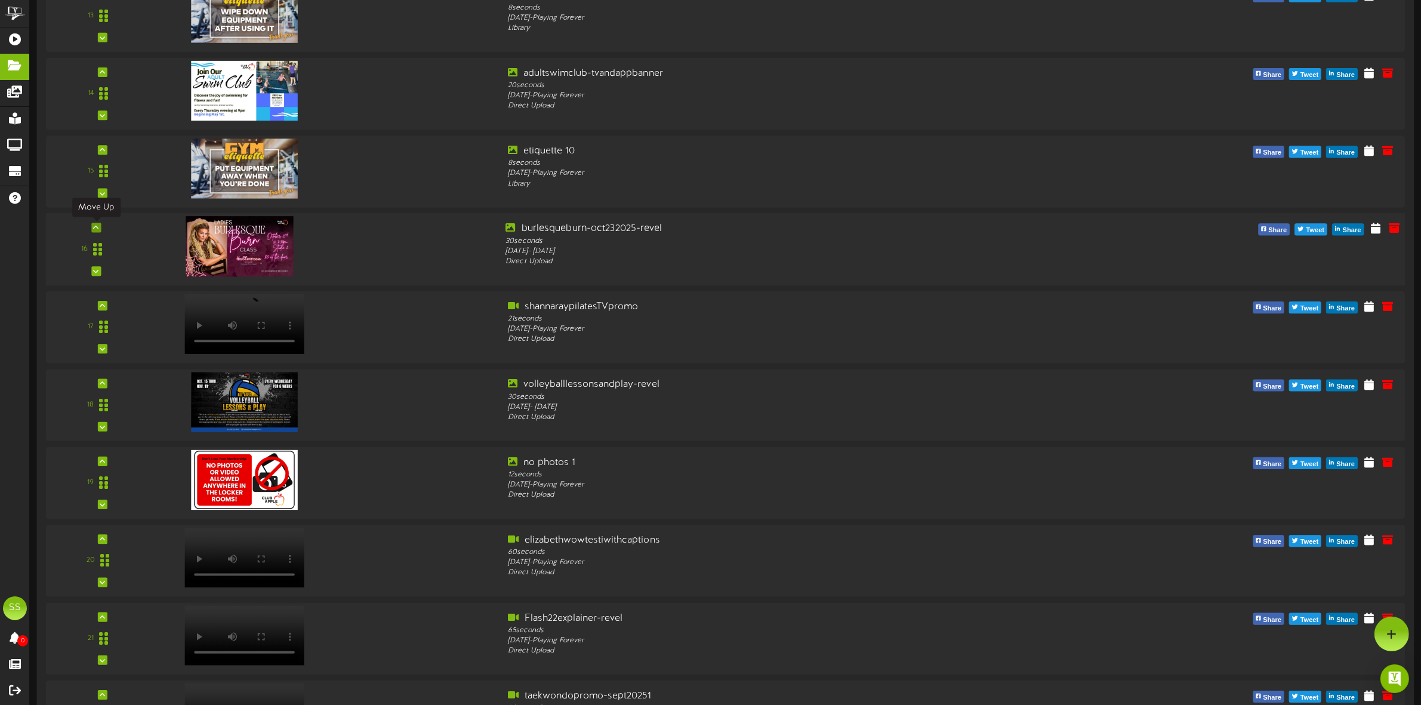
click at [98, 227] on icon at bounding box center [96, 228] width 5 height 6
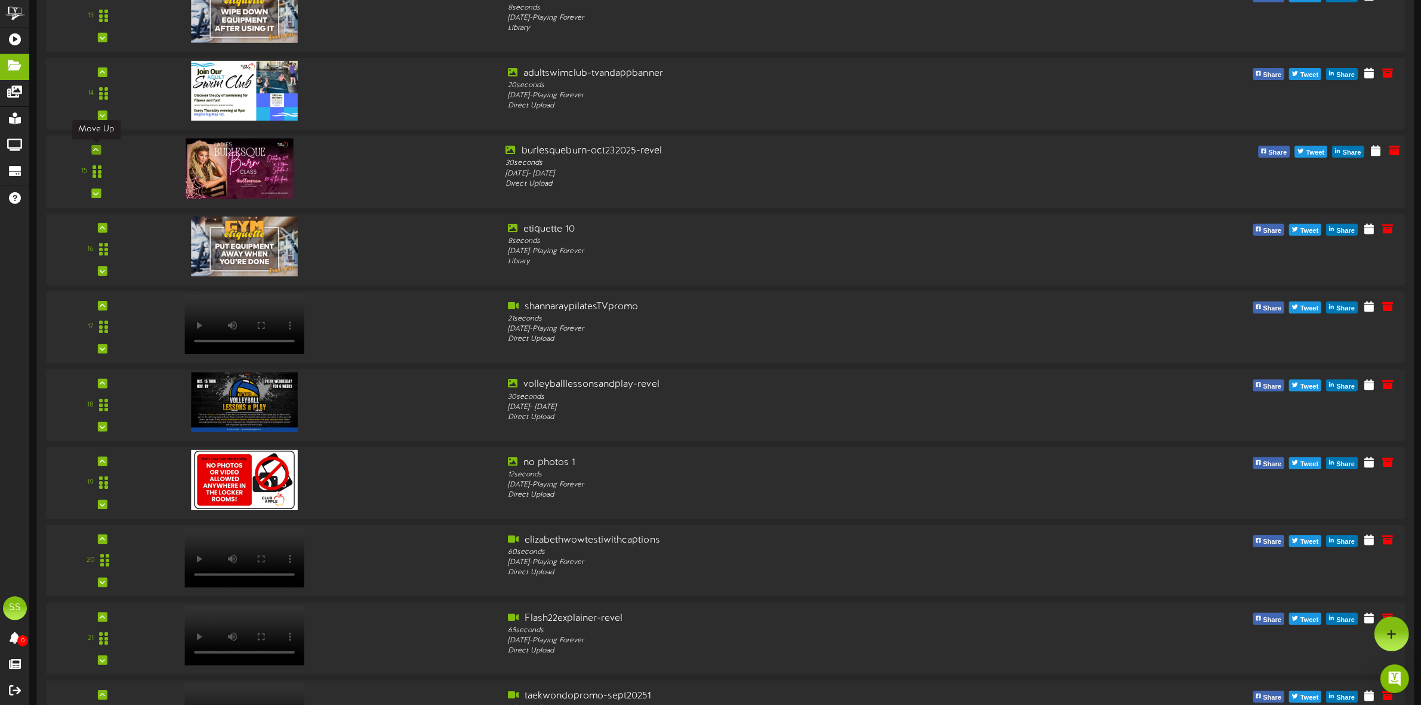
click at [94, 150] on icon at bounding box center [96, 150] width 5 height 6
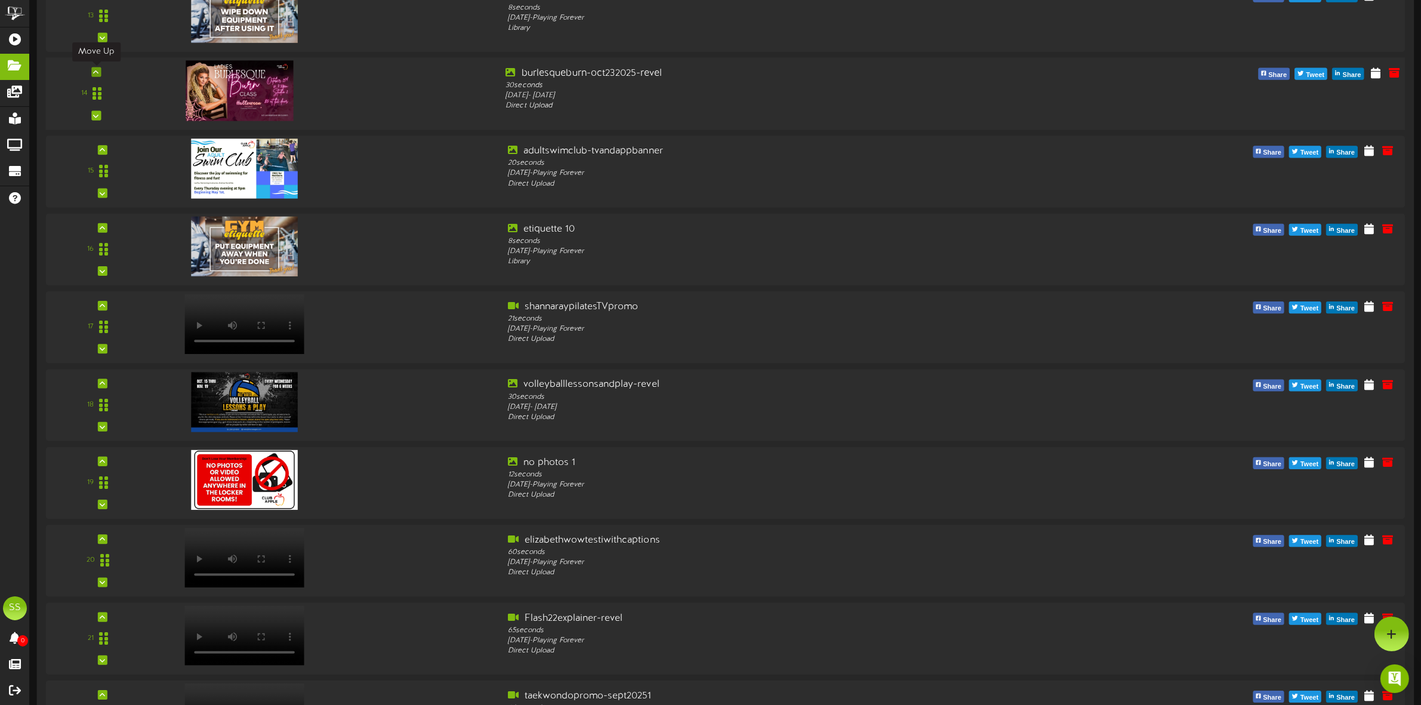
click at [94, 73] on icon at bounding box center [96, 72] width 5 height 6
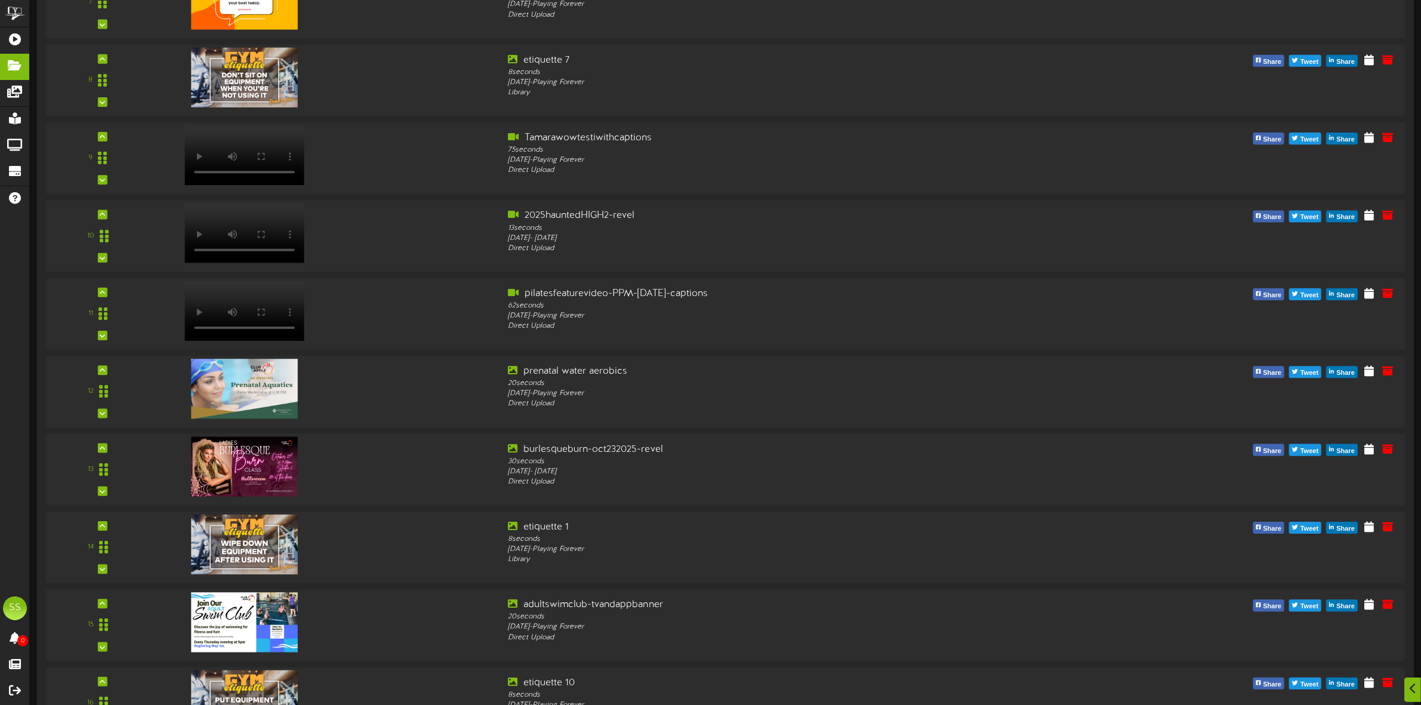
scroll to position [691, 0]
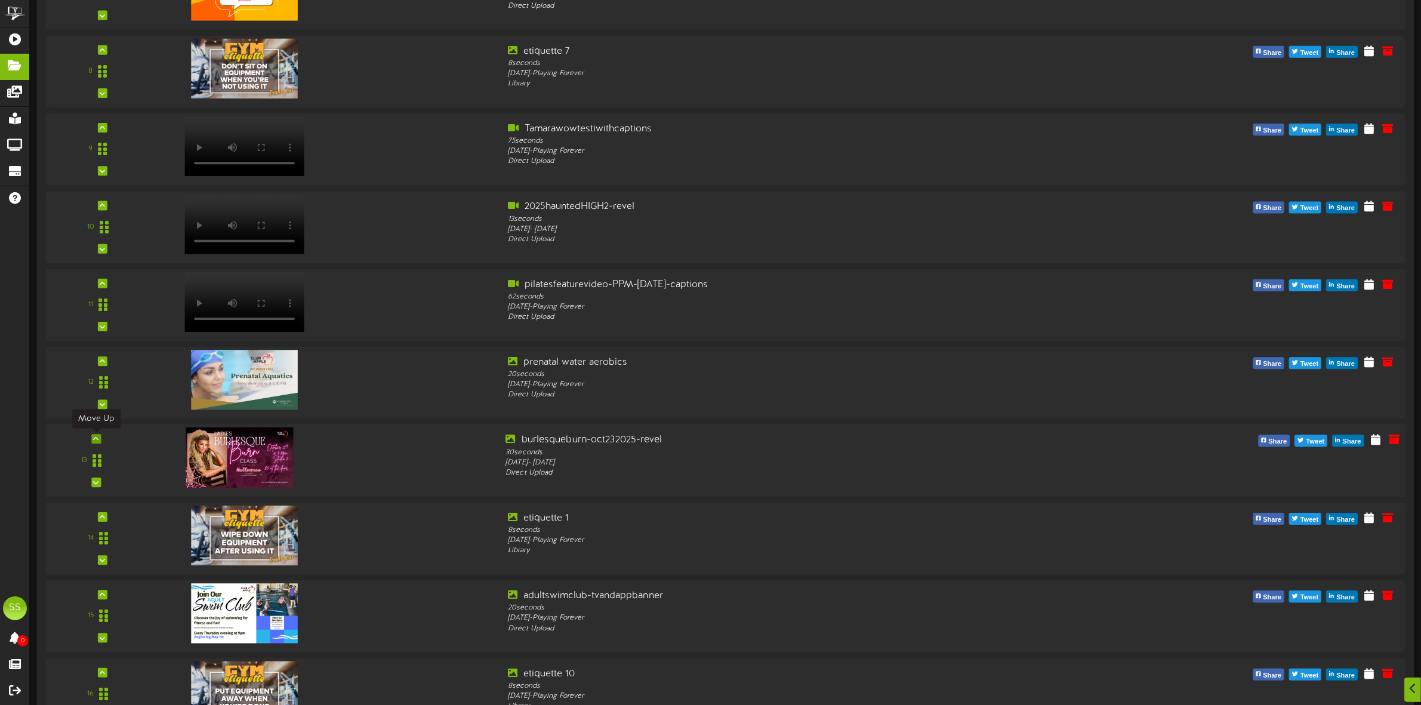
click at [96, 440] on icon at bounding box center [96, 439] width 5 height 6
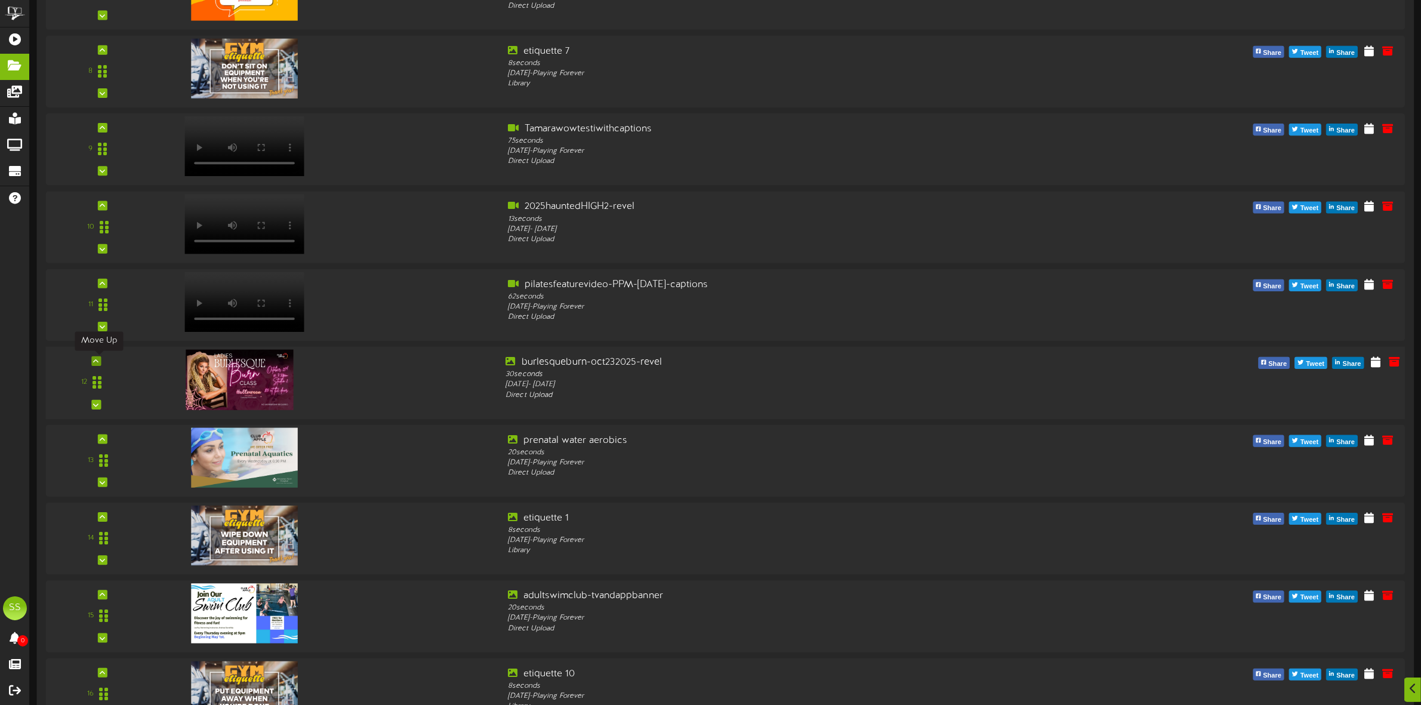
click at [96, 363] on icon at bounding box center [96, 361] width 5 height 6
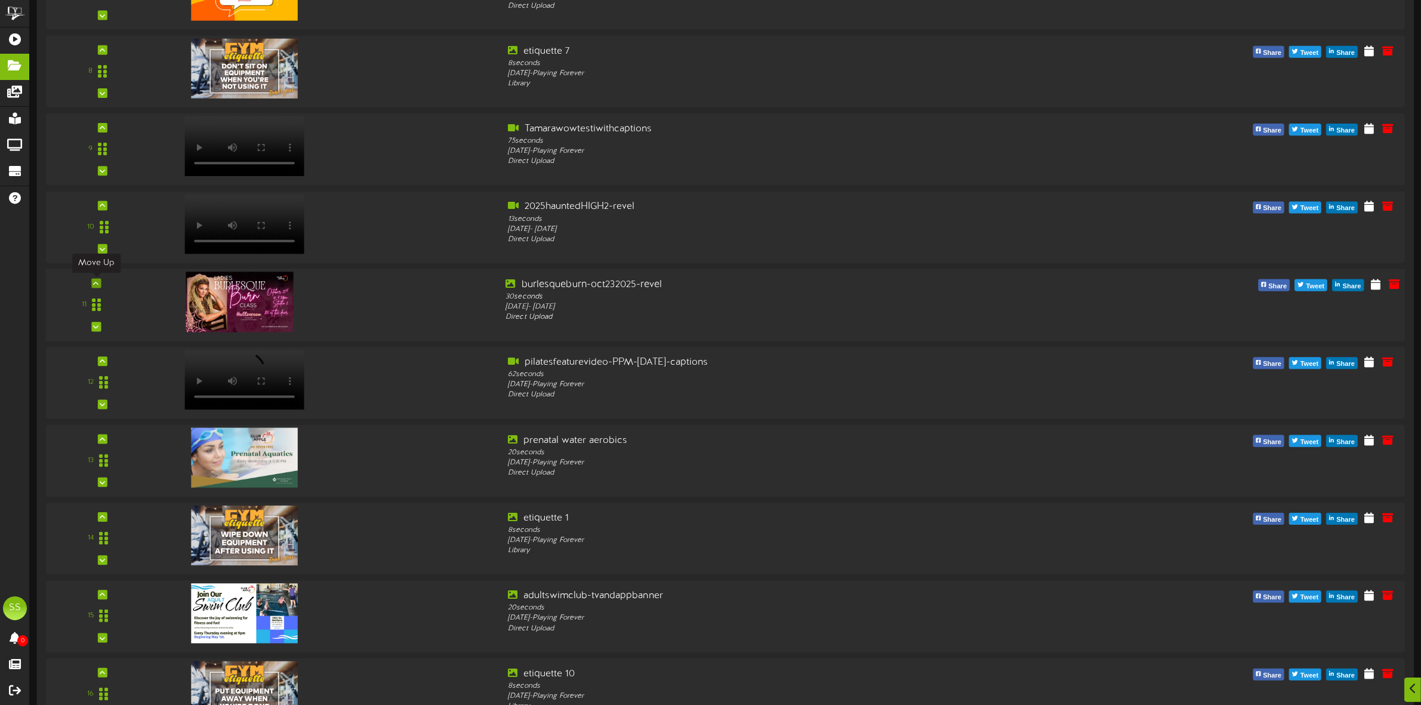
click at [95, 285] on icon at bounding box center [96, 283] width 5 height 6
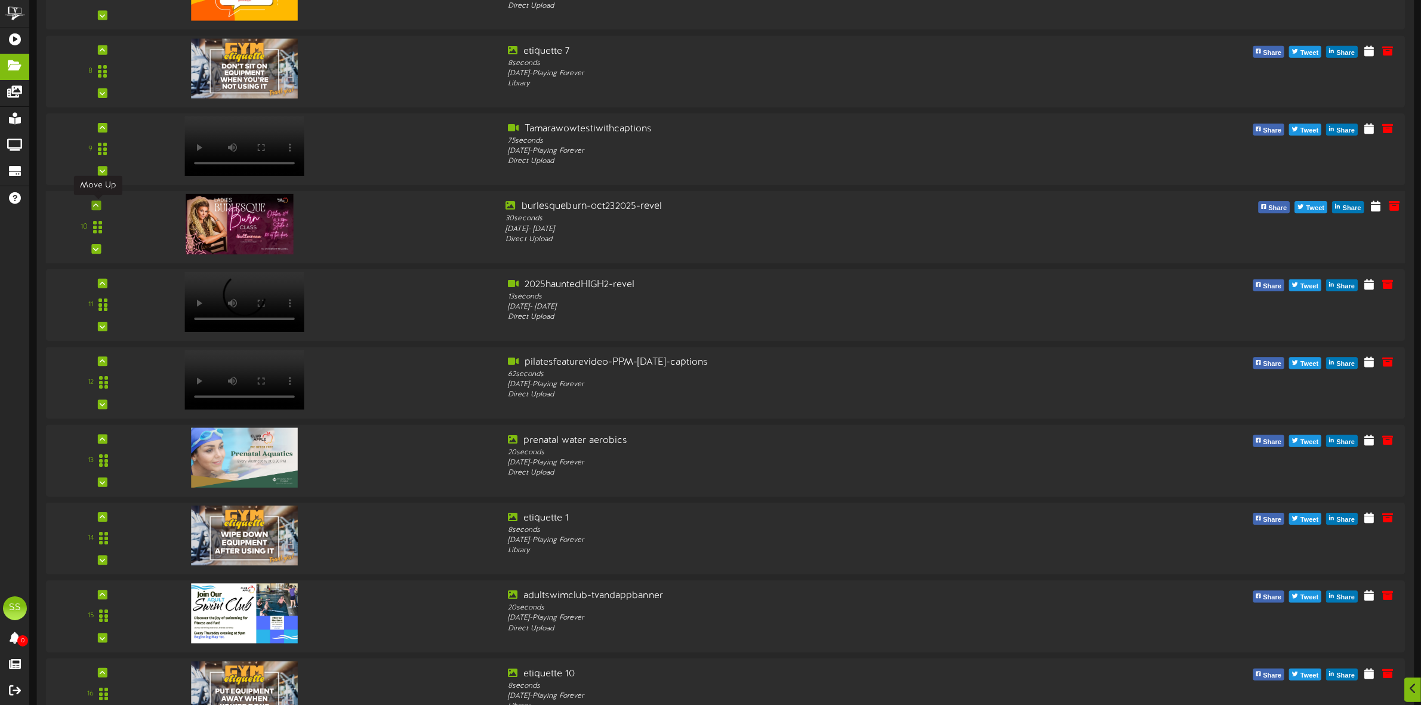
click at [97, 206] on icon at bounding box center [96, 205] width 5 height 6
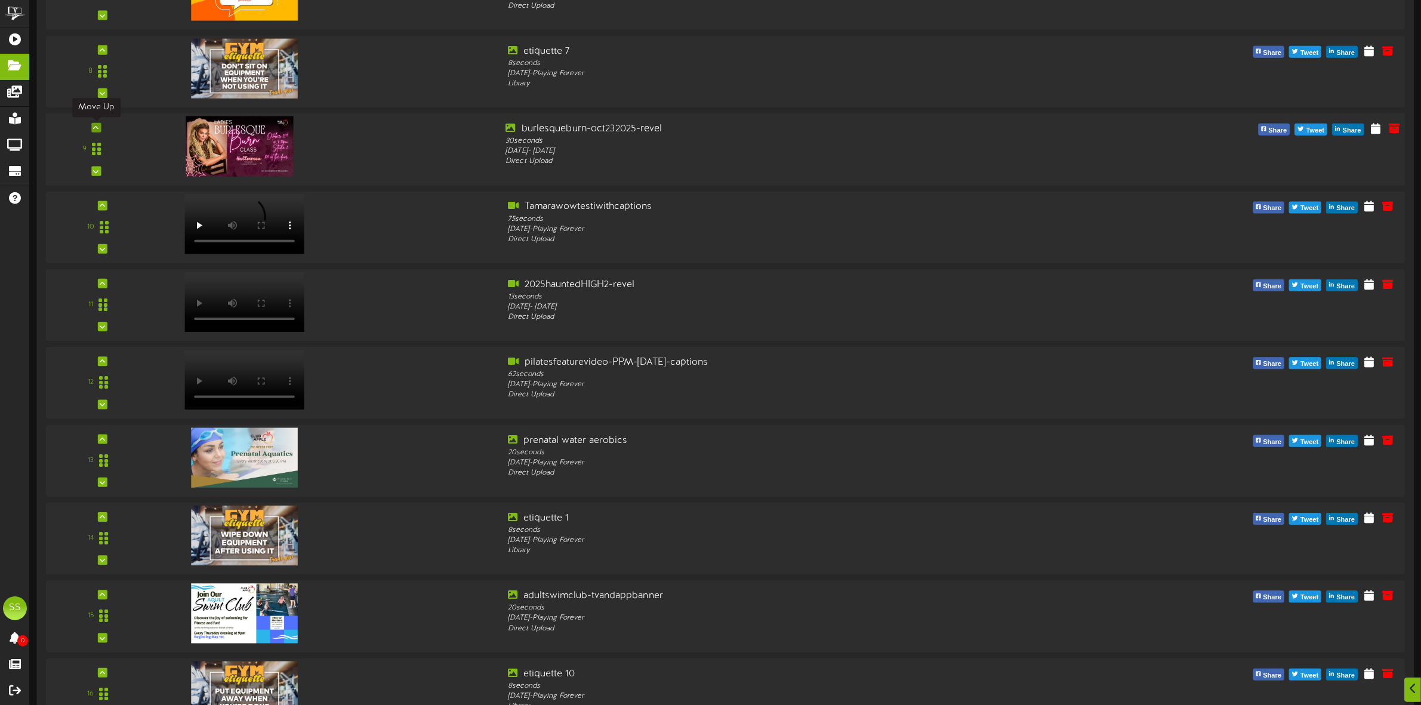
click at [97, 131] on div at bounding box center [96, 128] width 10 height 10
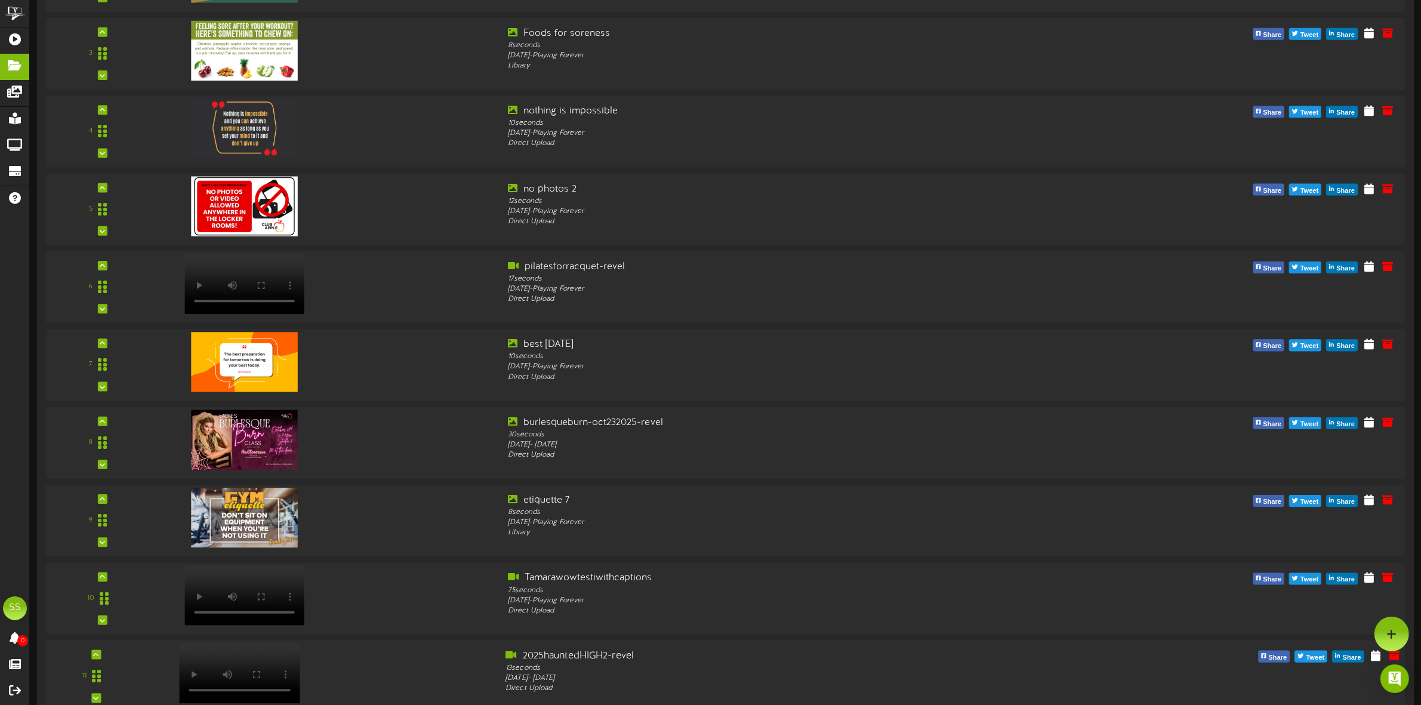
scroll to position [318, 0]
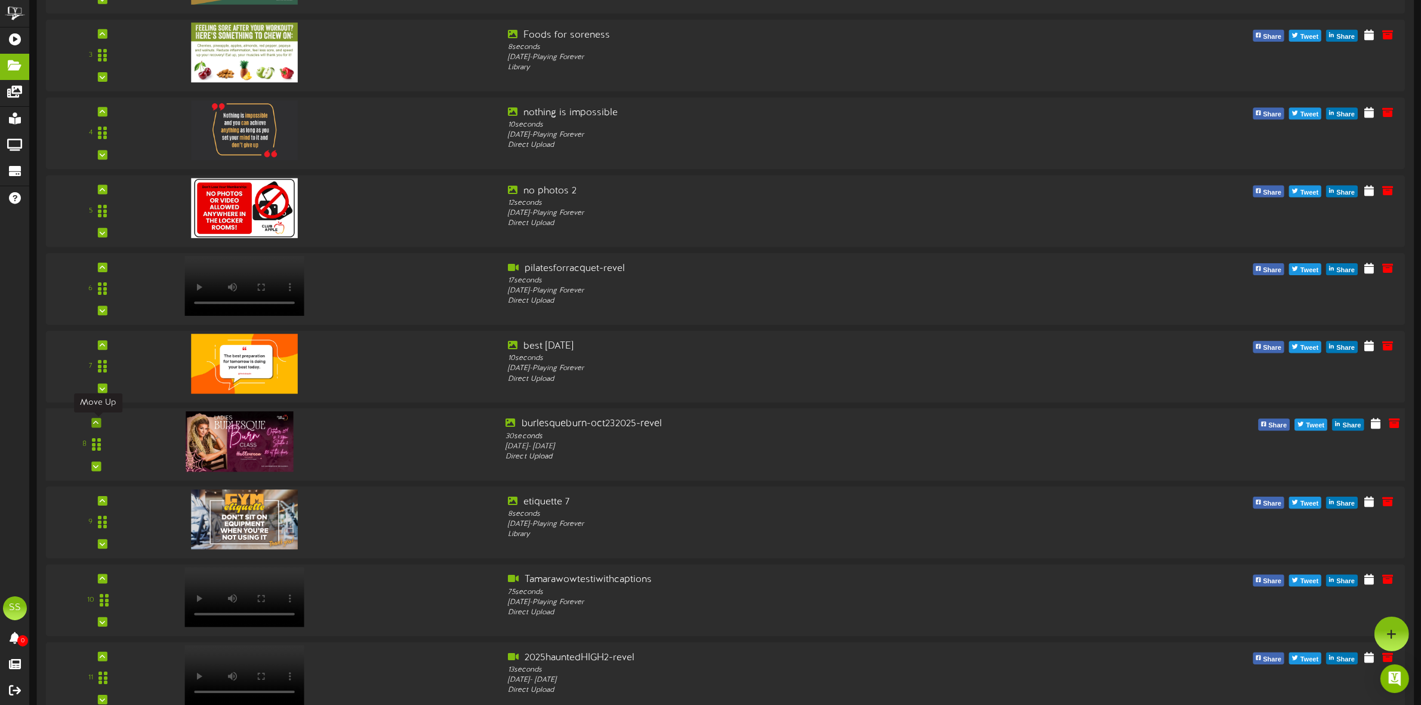
click at [96, 424] on icon at bounding box center [96, 422] width 5 height 6
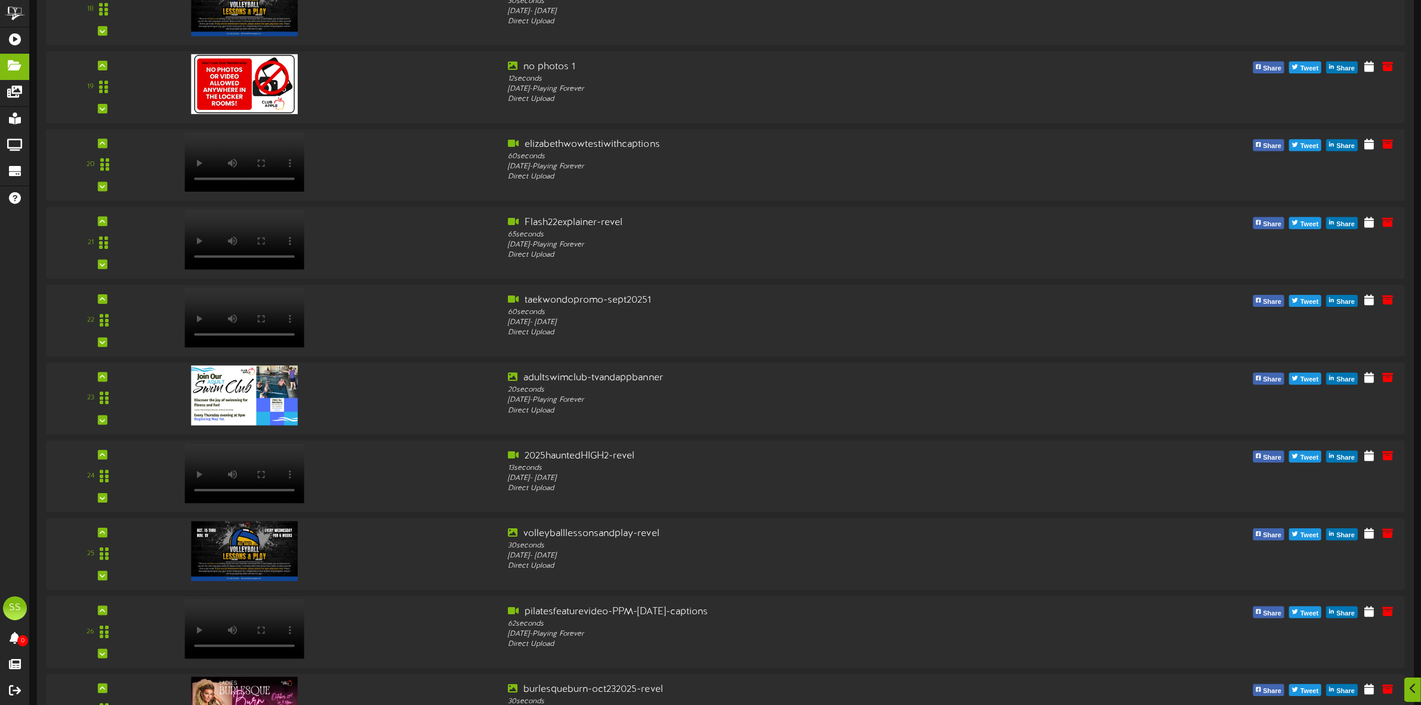
scroll to position [1586, 0]
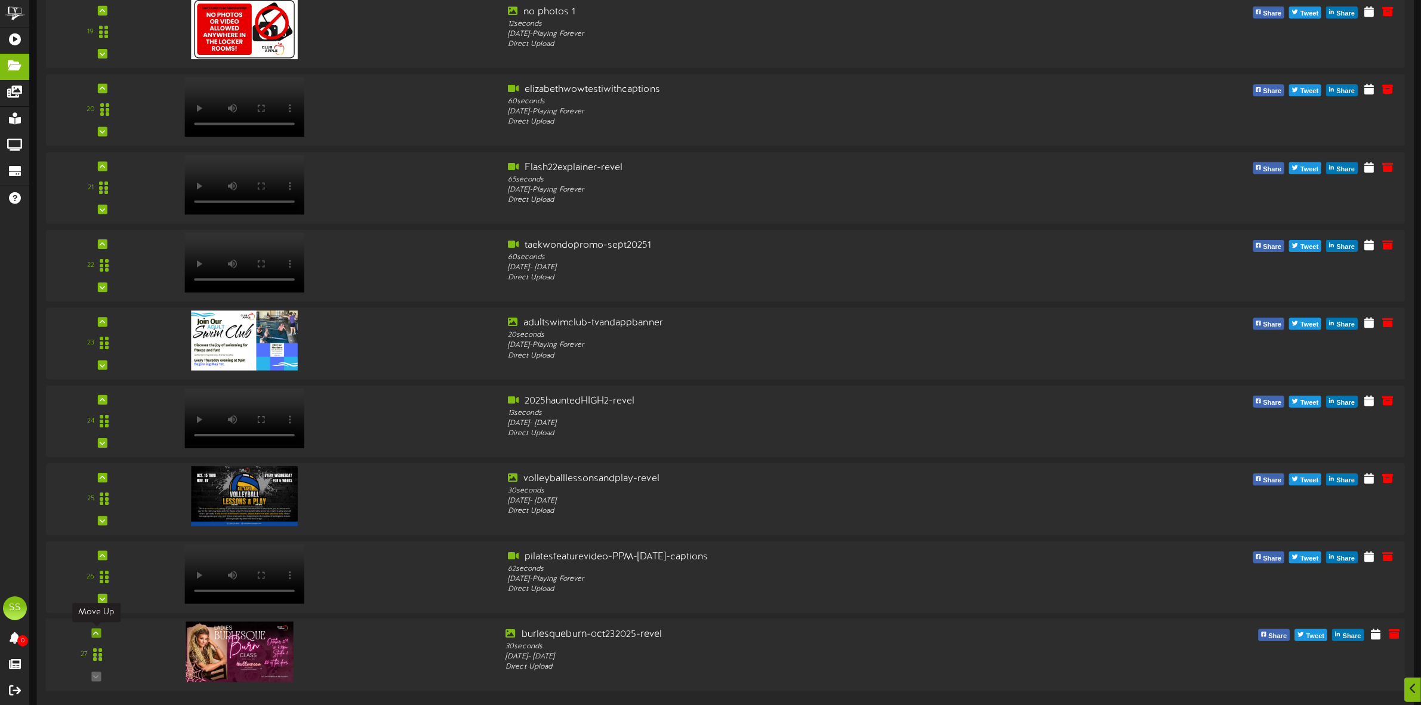
click at [97, 631] on icon at bounding box center [96, 633] width 5 height 6
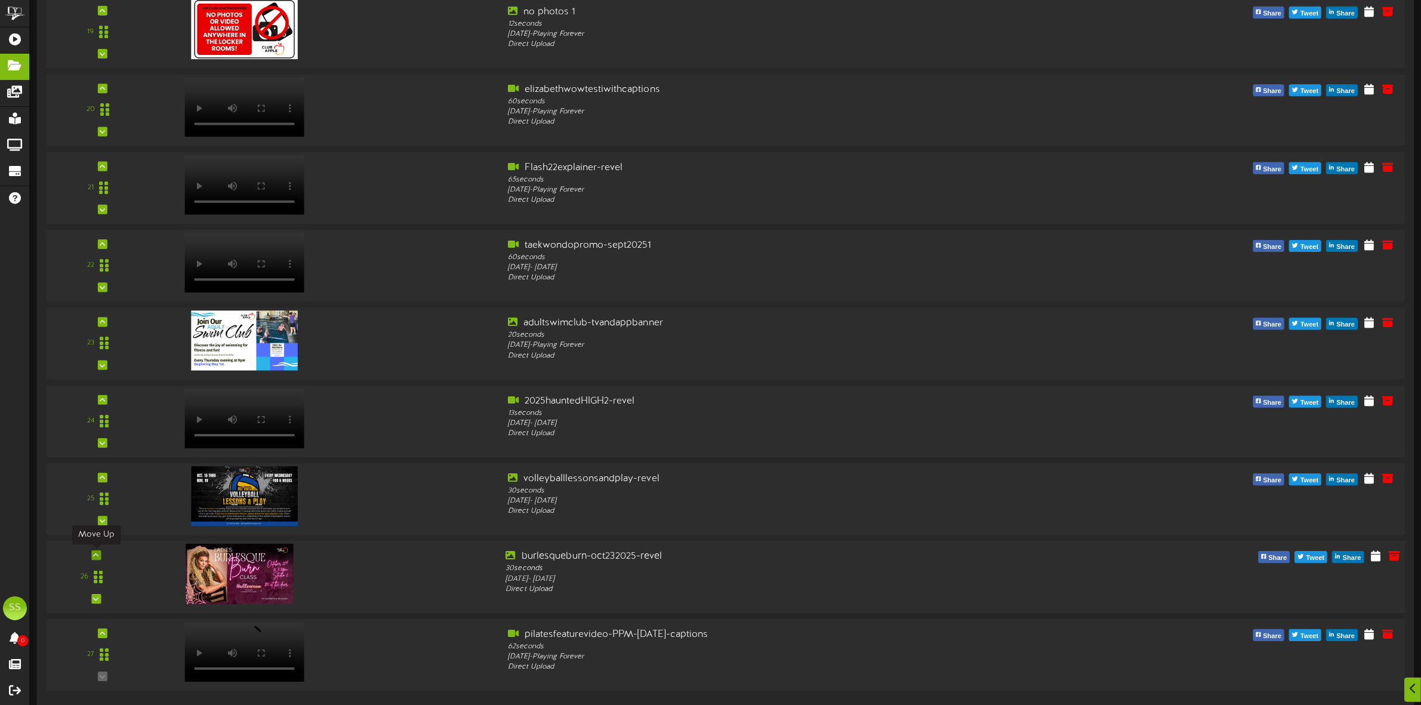
click at [97, 556] on icon at bounding box center [96, 555] width 5 height 6
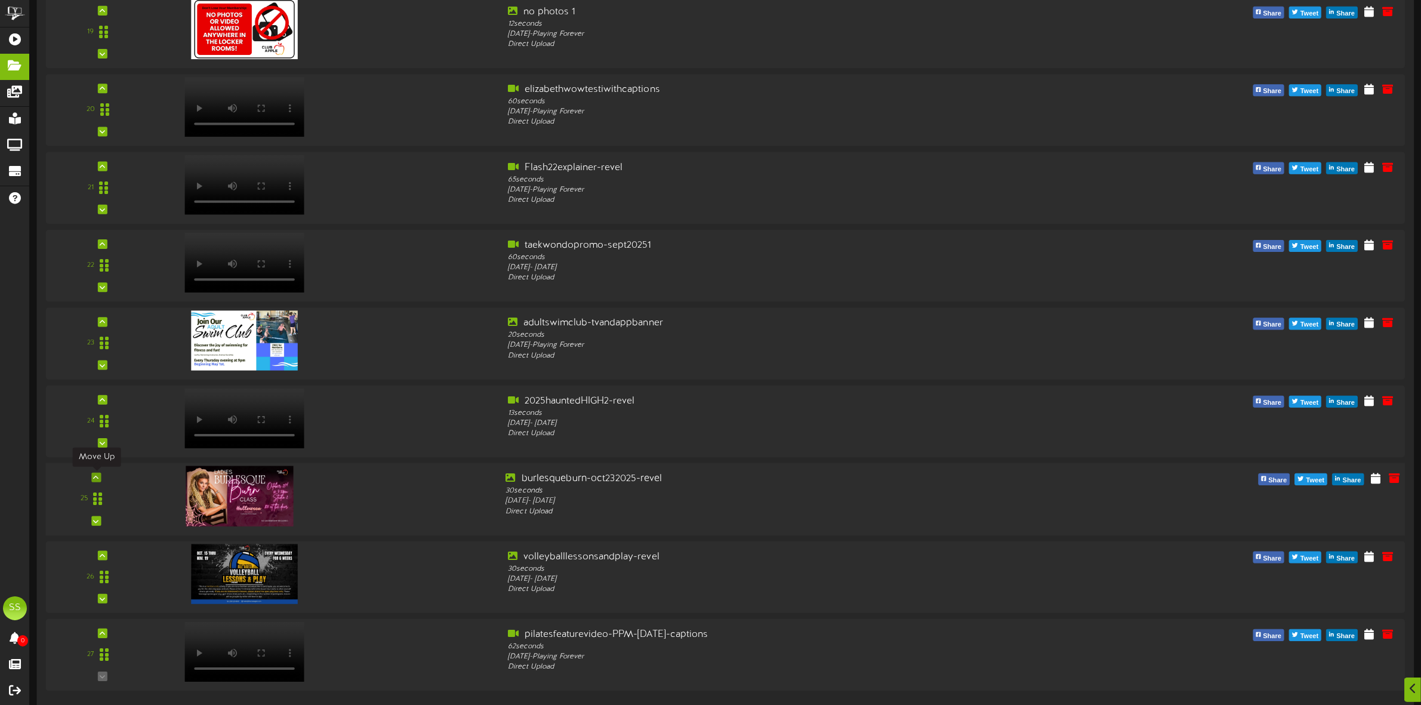
click at [95, 479] on icon at bounding box center [96, 477] width 5 height 6
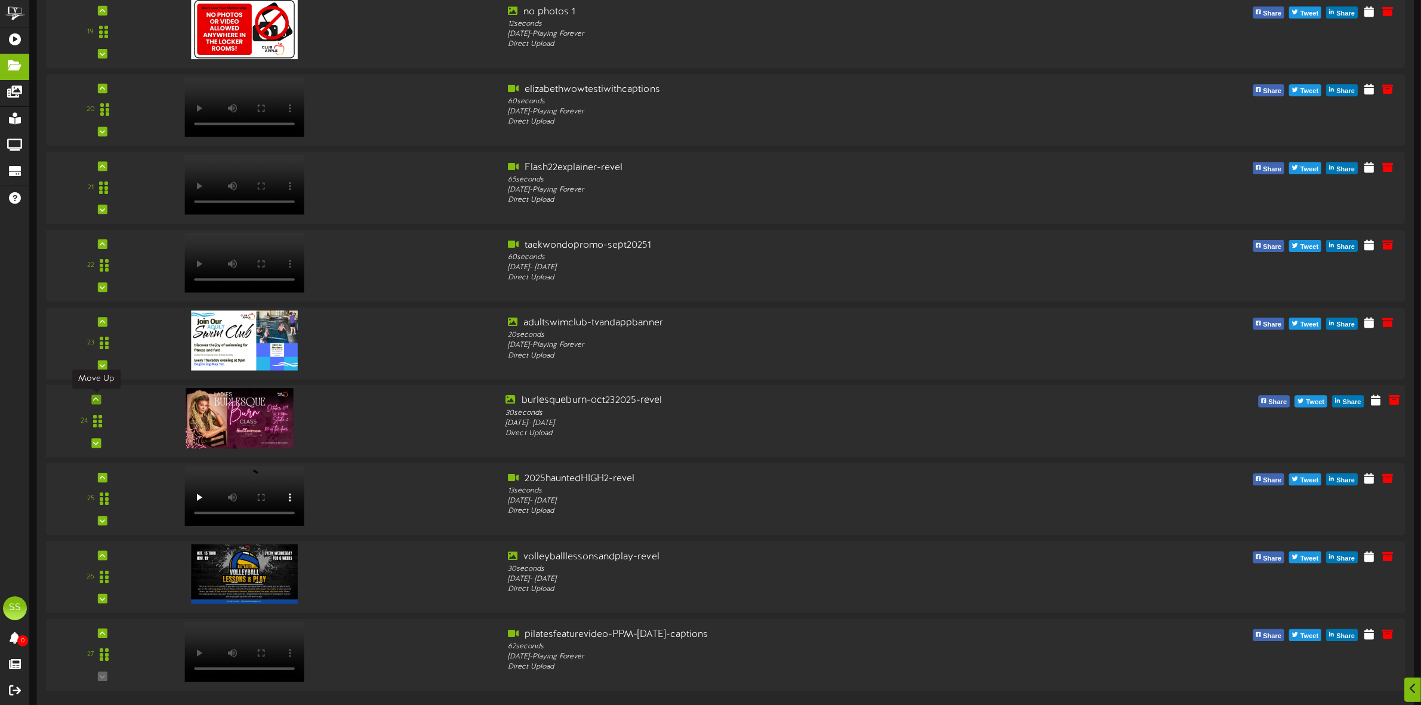
click at [94, 397] on icon at bounding box center [96, 400] width 5 height 6
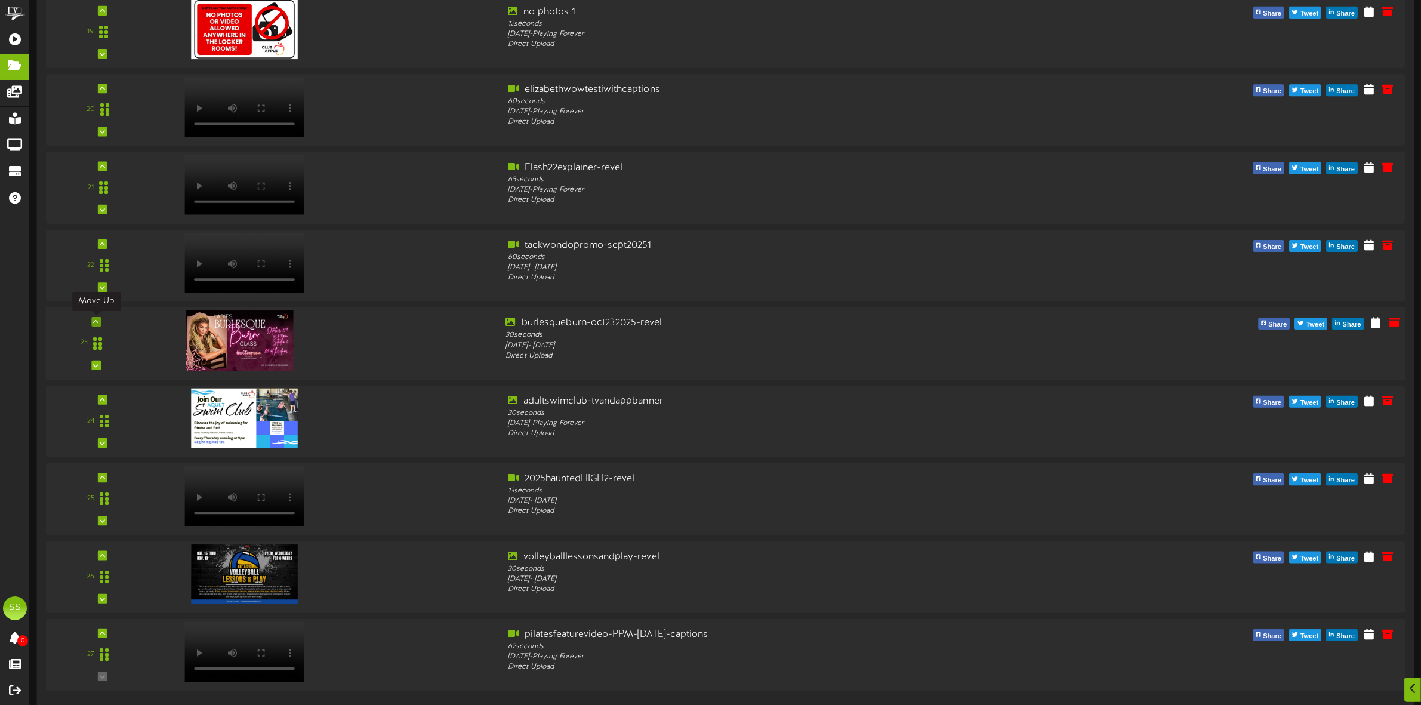
click at [97, 319] on icon at bounding box center [96, 322] width 5 height 6
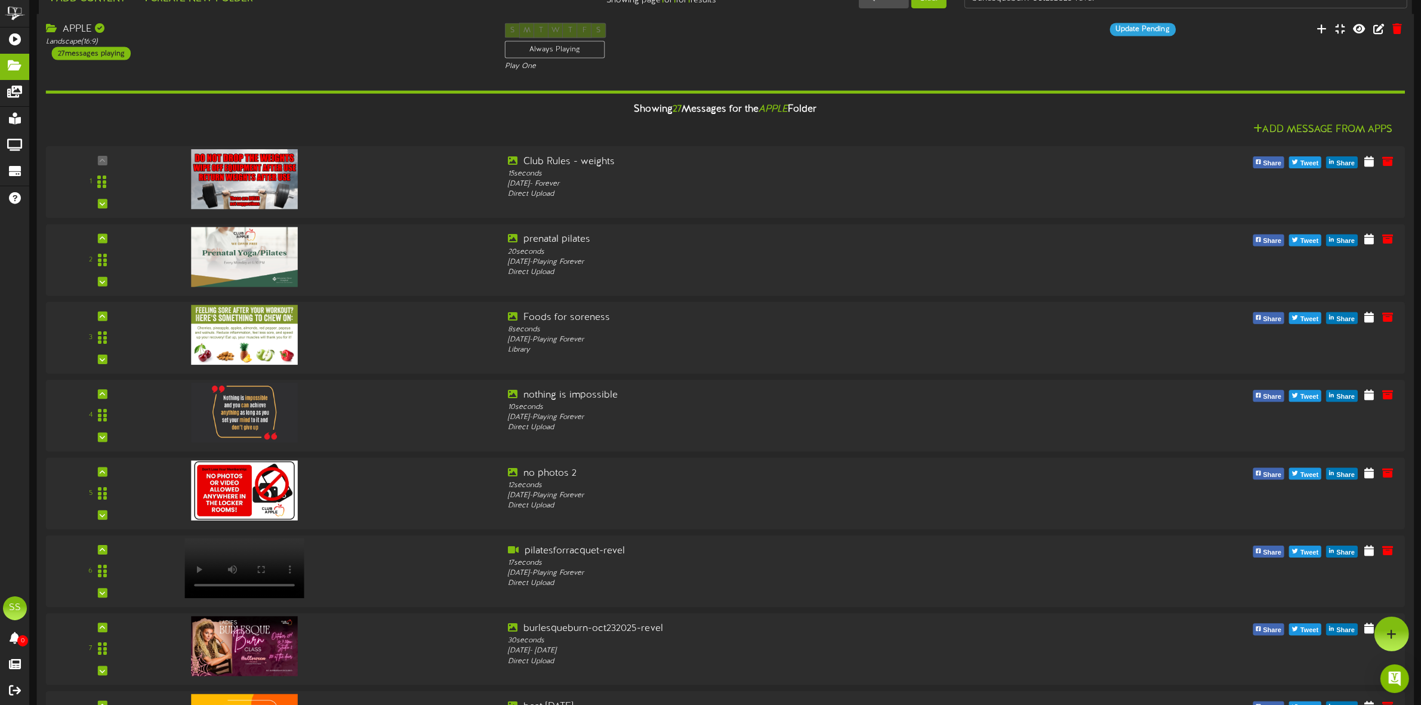
scroll to position [0, 0]
